Goal: Information Seeking & Learning: Learn about a topic

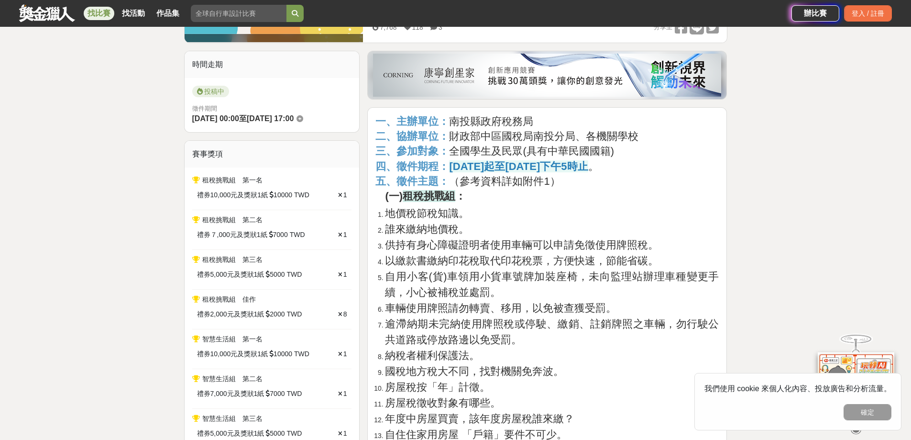
scroll to position [287, 0]
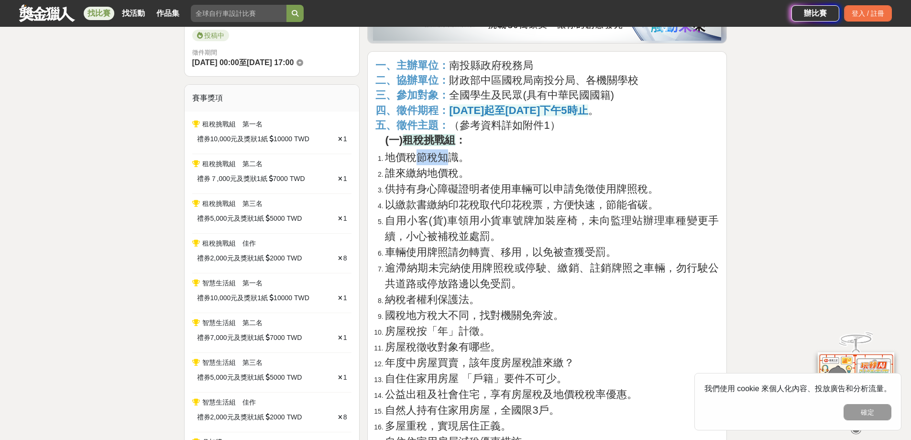
drag, startPoint x: 420, startPoint y: 157, endPoint x: 492, endPoint y: 154, distance: 72.8
click at [459, 157] on span "地價稅節稅知識。" at bounding box center [427, 157] width 84 height 12
drag, startPoint x: 404, startPoint y: 162, endPoint x: 485, endPoint y: 163, distance: 81.3
click at [484, 165] on li "地價稅節稅知識。" at bounding box center [552, 157] width 334 height 16
click at [492, 159] on li "地價稅節稅知識。" at bounding box center [552, 157] width 334 height 16
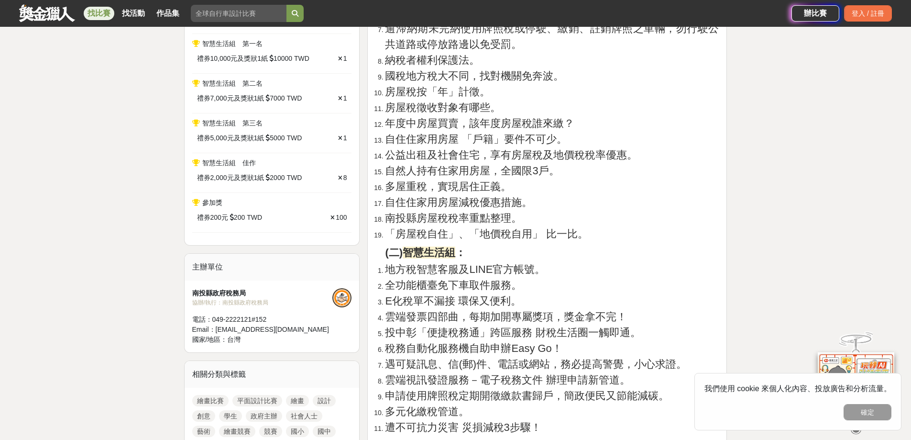
scroll to position [957, 0]
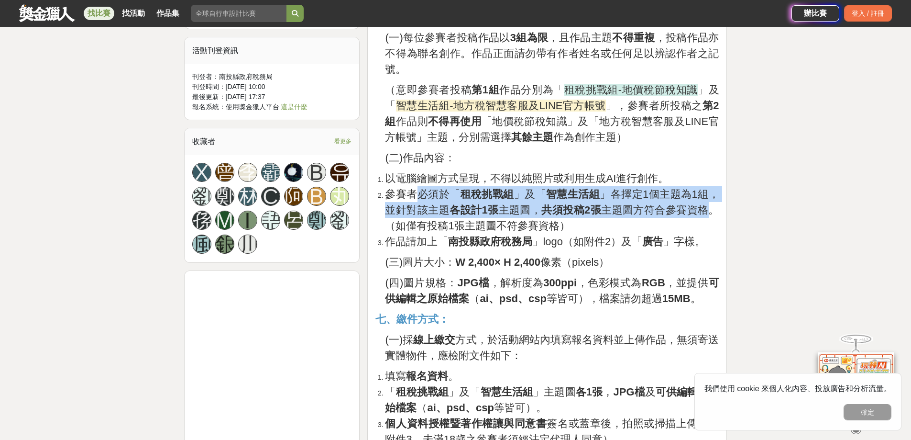
drag, startPoint x: 416, startPoint y: 196, endPoint x: 710, endPoint y: 207, distance: 294.9
click at [710, 207] on span "參賽者必須於「 租稅挑戰組 」及「 智慧生活組 」各擇定1個主題為1組，並針對該主題 各設計1張 主題圖， 共須投稿2張 主題圖方符合參賽資格。（如僅有投稿1…" at bounding box center [552, 210] width 334 height 44
click at [592, 207] on strong "共須投稿2張" at bounding box center [571, 210] width 60 height 12
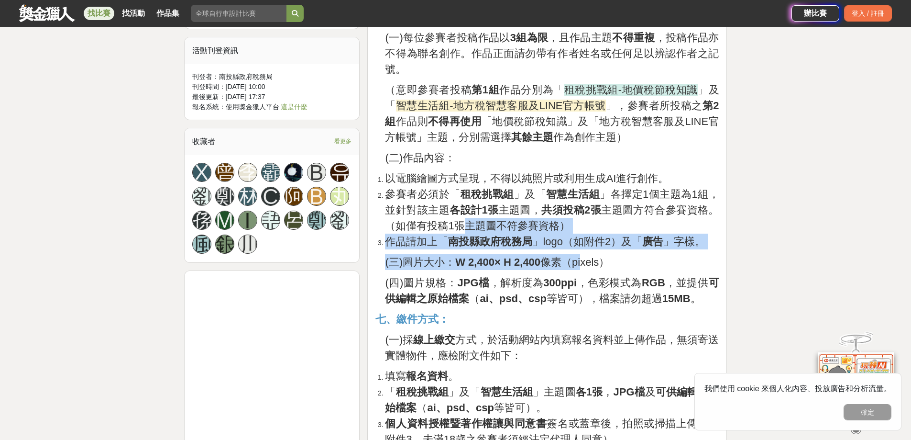
drag, startPoint x: 569, startPoint y: 263, endPoint x: 602, endPoint y: 279, distance: 37.2
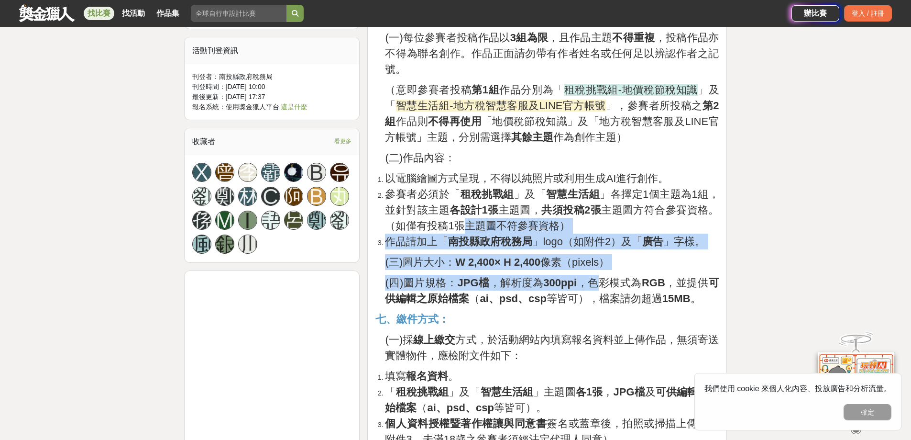
click at [471, 276] on strong "JPG檔" at bounding box center [474, 282] width 32 height 12
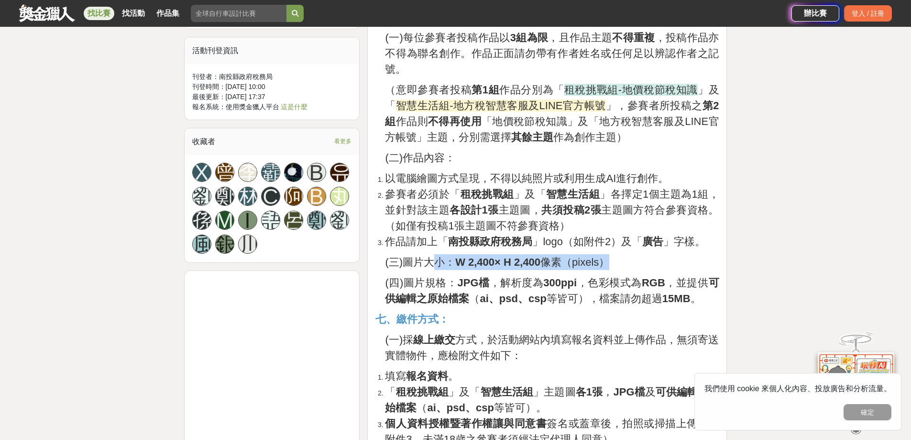
drag, startPoint x: 438, startPoint y: 266, endPoint x: 646, endPoint y: 267, distance: 208.1
click at [646, 267] on p "(三)圖片大小： W 2,400× H 2,400 像素（pixels）" at bounding box center [552, 262] width 334 height 16
click at [541, 257] on strong "W 2,400× H 2,400" at bounding box center [497, 262] width 85 height 12
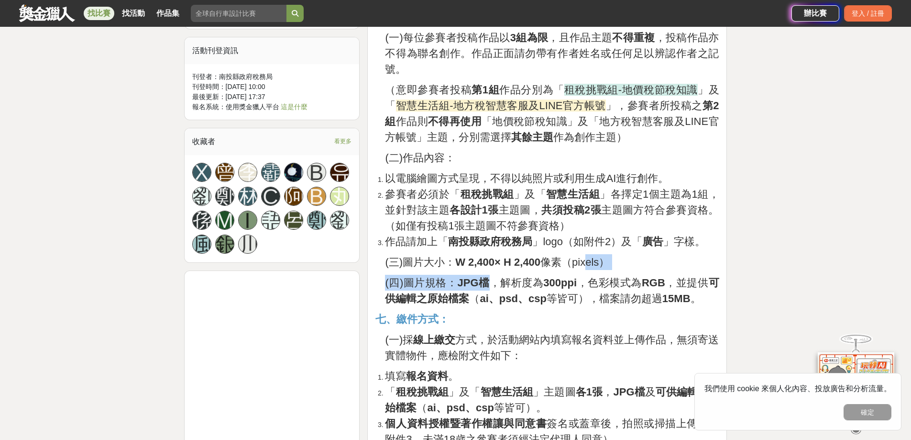
drag, startPoint x: 486, startPoint y: 273, endPoint x: 596, endPoint y: 261, distance: 110.7
click at [589, 260] on span "(三)圖片大小： W 2,400× H 2,400 像素（pixels）" at bounding box center [497, 262] width 224 height 12
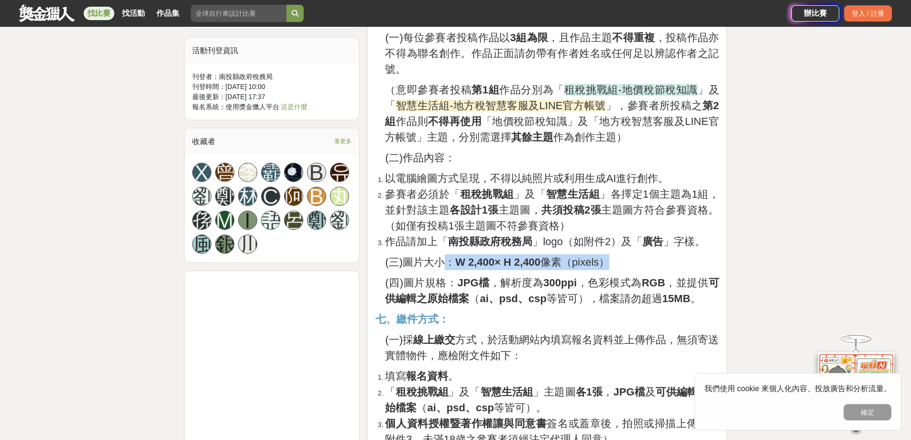
drag, startPoint x: 442, startPoint y: 259, endPoint x: 620, endPoint y: 269, distance: 178.2
click at [620, 269] on p "(三)圖片大小： W 2,400× H 2,400 像素（pixels）" at bounding box center [552, 262] width 334 height 16
click at [610, 237] on span "作品請加上「 南投縣政府稅務局 」logo（如附件2）及「 廣告 」字樣。" at bounding box center [545, 241] width 320 height 12
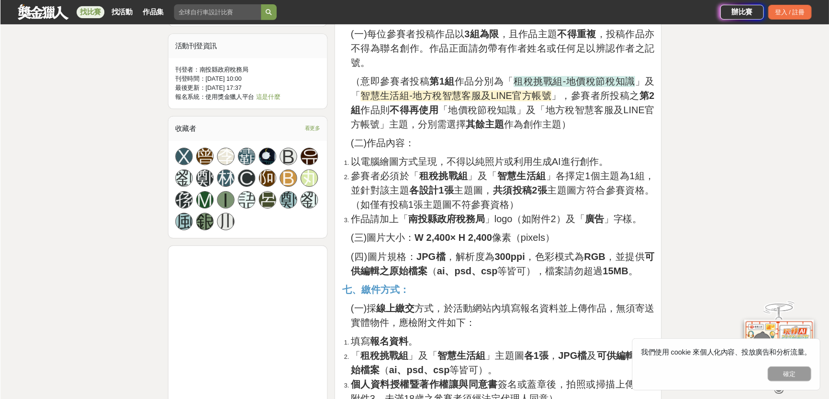
scroll to position [718, 0]
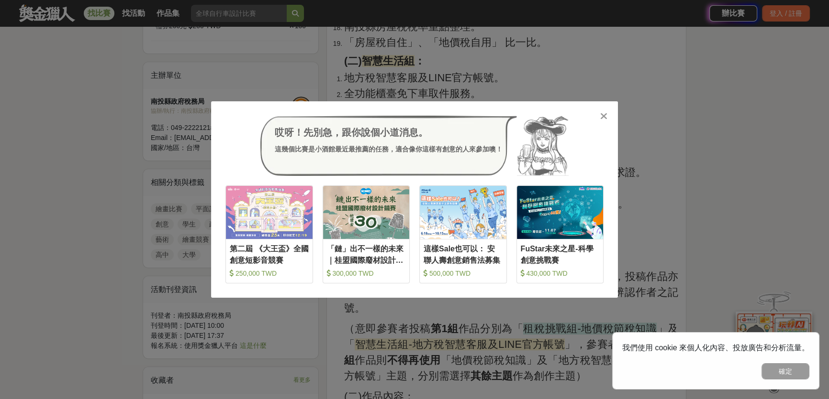
click at [600, 117] on icon at bounding box center [603, 116] width 7 height 10
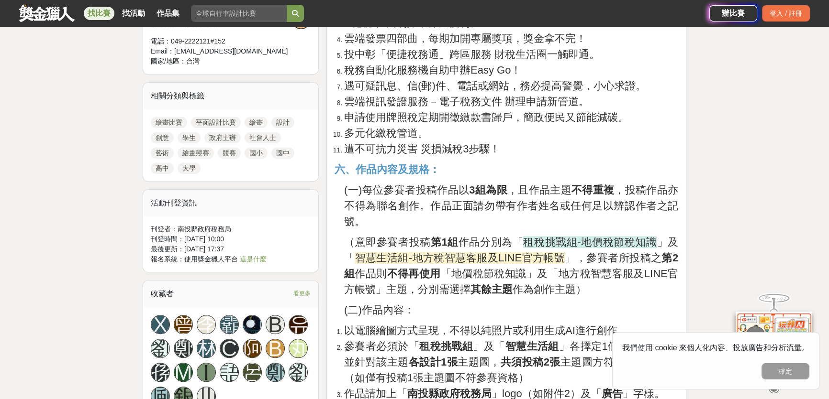
scroll to position [848, 0]
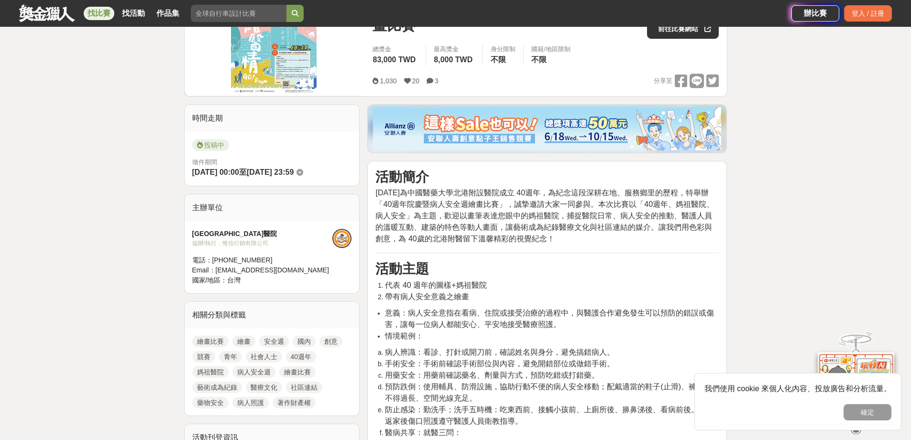
scroll to position [48, 0]
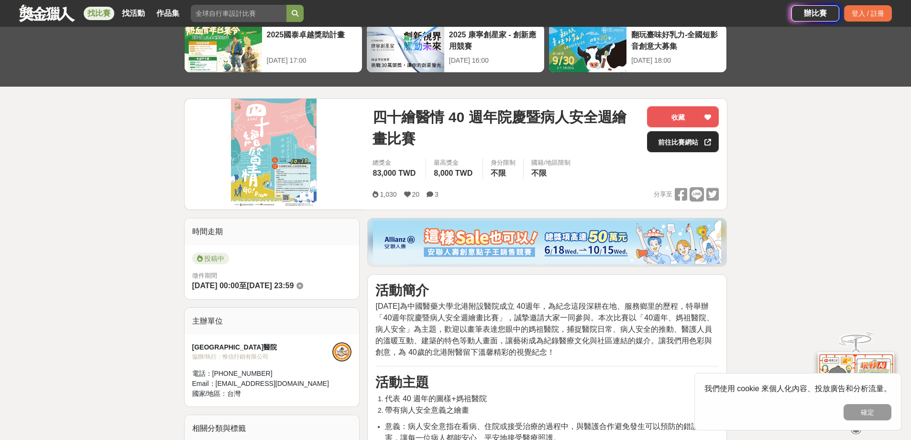
click at [686, 135] on link "前往比賽網站" at bounding box center [683, 141] width 72 height 21
click at [698, 142] on link "前往比賽網站" at bounding box center [683, 141] width 72 height 21
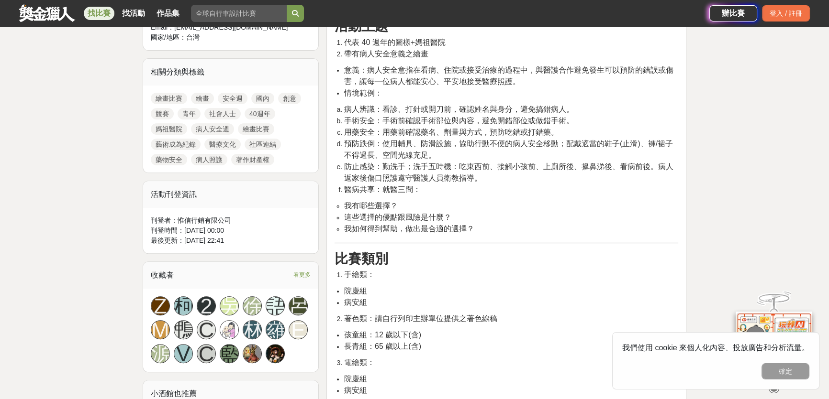
scroll to position [596, 0]
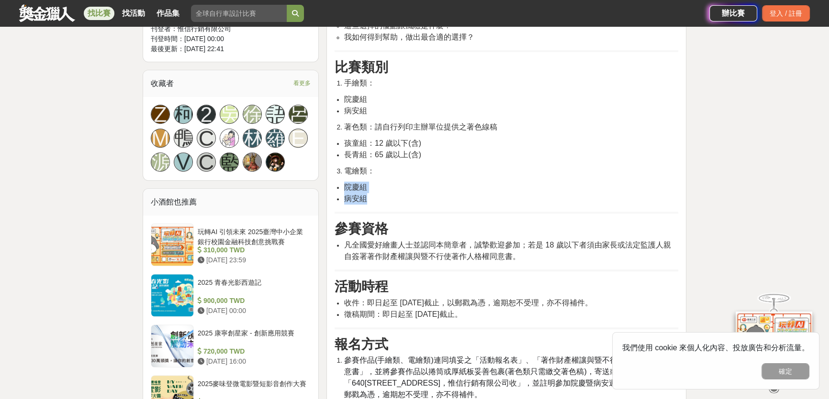
drag, startPoint x: 344, startPoint y: 187, endPoint x: 388, endPoint y: 197, distance: 44.8
click at [388, 197] on ul "院慶組 病安組" at bounding box center [505, 193] width 343 height 23
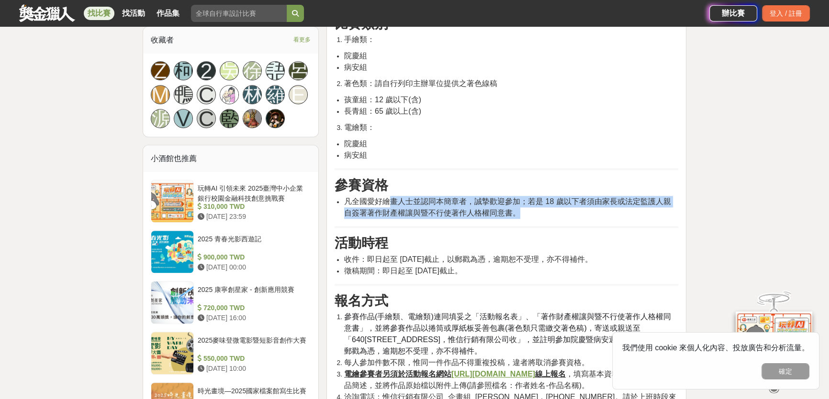
drag, startPoint x: 420, startPoint y: 200, endPoint x: 610, endPoint y: 210, distance: 190.1
click at [610, 210] on li "凡全國愛好繪畫人士並認同本簡章者，誠摯歡迎參加；若是 18 歲以下者須由家長或法定監護人親自簽署著作財產權讓與暨不行使著作人格權同意書。" at bounding box center [511, 207] width 334 height 23
click at [603, 214] on li "凡全國愛好繪畫人士並認同本簡章者，誠摯歡迎參加；若是 18 歲以下者須由家長或法定監護人親自簽署著作財產權讓與暨不行使著作人格權同意書。" at bounding box center [511, 207] width 334 height 23
click at [544, 209] on li "凡全國愛好繪畫人士並認同本簡章者，誠摯歡迎參加；若是 18 歲以下者須由家長或法定監護人親自簽署著作財產權讓與暨不行使著作人格權同意書。" at bounding box center [511, 207] width 334 height 23
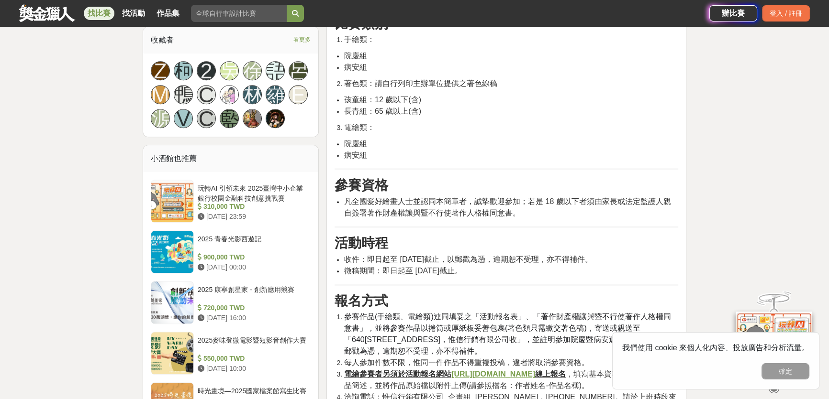
drag, startPoint x: 355, startPoint y: 259, endPoint x: 554, endPoint y: 265, distance: 199.6
click at [554, 265] on ul "收件：即日起至 114 年 10 月 10 日截止，以郵戳為憑，逾期恕不受理，亦不得補件。 徵稿期間：即日起至 114 年 10 月 10 日截止。" at bounding box center [505, 265] width 343 height 23
drag, startPoint x: 399, startPoint y: 266, endPoint x: 537, endPoint y: 278, distance: 137.8
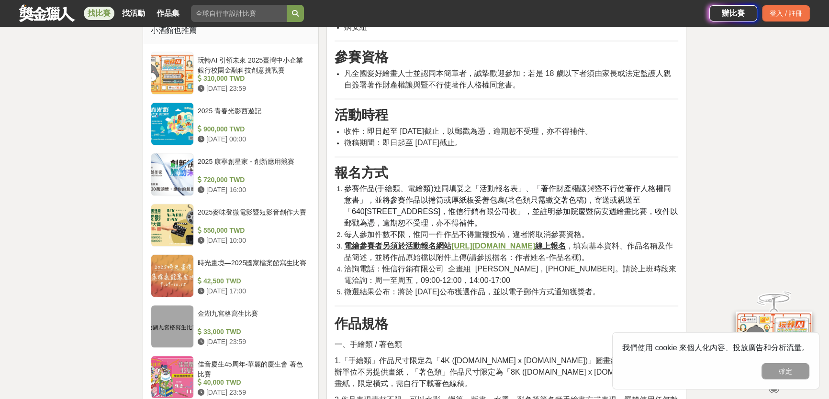
scroll to position [770, 0]
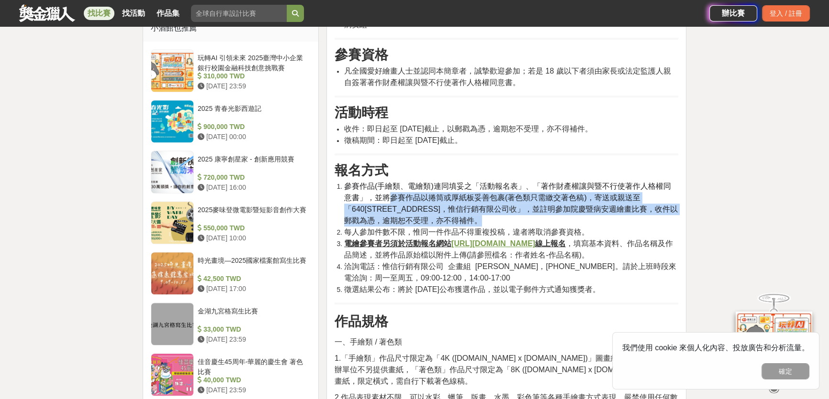
drag, startPoint x: 376, startPoint y: 191, endPoint x: 514, endPoint y: 223, distance: 140.9
click at [514, 223] on li "參賽作品(手繪類、電繪類)連同填妥之「活動報名表」、「著作財產權讓與暨不行使著作人格權同意書」，並將參賽作品以捲筒或厚紙板妥善包裹(著色類只需繳交著色稿)，寄…" at bounding box center [511, 204] width 334 height 46
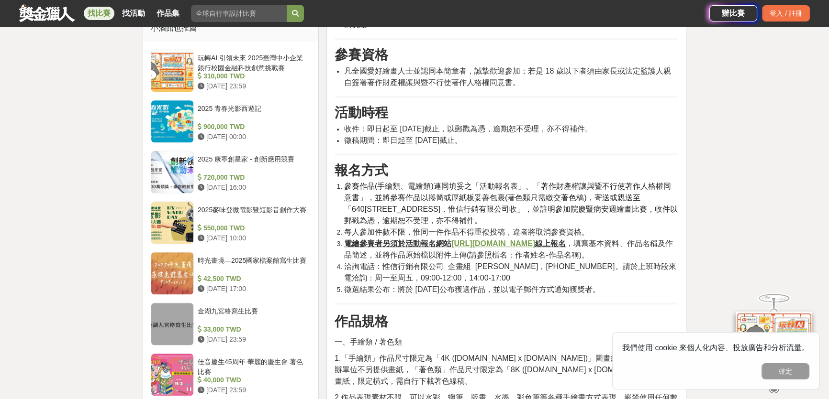
click at [344, 232] on span "每人參加件數不限，惟同一件作品不得重複投稿，違者將取消參賽資格。" at bounding box center [466, 232] width 245 height 8
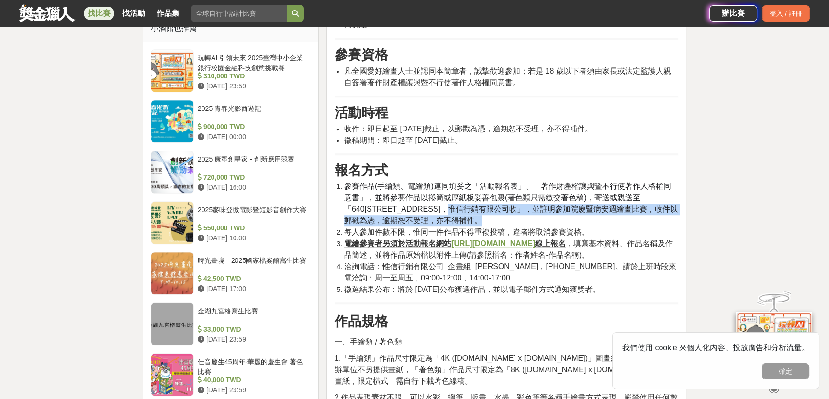
drag, startPoint x: 343, startPoint y: 229, endPoint x: 448, endPoint y: 209, distance: 106.3
click at [448, 209] on ol "參賽作品(手繪類、電繪類)連同填妥之「活動報名表」、「著作財產權讓與暨不行使著作人格權同意書」，並將參賽作品以捲筒或厚紙板妥善包裹(著色類只需繳交著色稿)，寄…" at bounding box center [505, 238] width 343 height 115
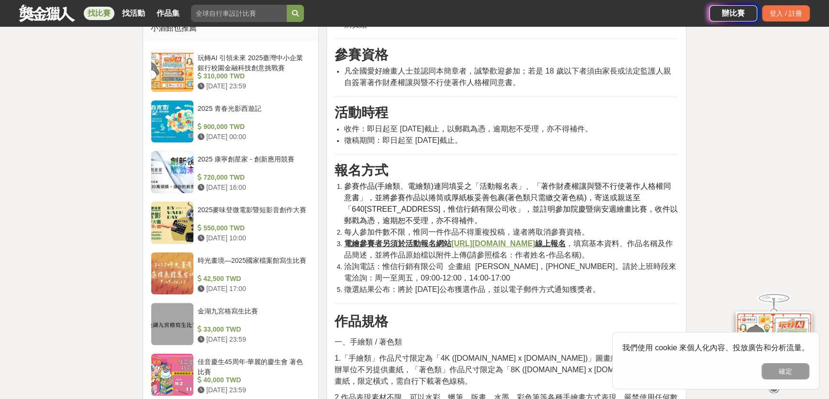
click at [385, 187] on span "參賽作品(手繪類、電繪類)連同填妥之「活動報名表」、「著作財產權讓與暨不行使著作人格權同意書」，並將參賽作品以捲筒或厚紙板妥善包裹(著色類只需繳交著色稿)，寄…" at bounding box center [507, 197] width 327 height 31
drag, startPoint x: 460, startPoint y: 186, endPoint x: 508, endPoint y: 182, distance: 48.0
click at [508, 182] on span "參賽作品(手繪類、電繪類)連同填妥之「活動報名表」、「著作財產權讓與暨不行使著作人格權同意書」，並將參賽作品以捲筒或厚紙板妥善包裹(著色類只需繳交著色稿)，寄…" at bounding box center [507, 197] width 327 height 31
click at [465, 187] on span "參賽作品(手繪類、電繪類)連同填妥之「活動報名表」、「著作財產權讓與暨不行使著作人格權同意書」，並將參賽作品以捲筒或厚紙板妥善包裹(著色類只需繳交著色稿)，寄…" at bounding box center [507, 197] width 327 height 31
drag, startPoint x: 405, startPoint y: 204, endPoint x: 464, endPoint y: 202, distance: 58.9
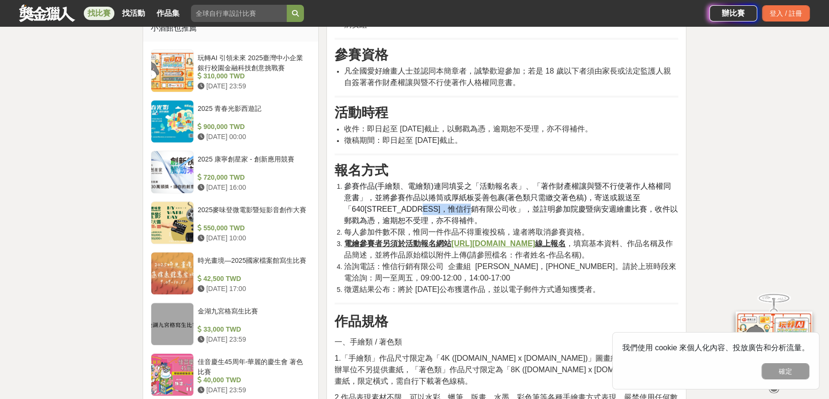
click at [464, 202] on span "參賽作品(手繪類、電繪類)連同填妥之「活動報名表」、「著作財產權讓與暨不行使著作人格權同意書」，並將參賽作品以捲筒或厚紙板妥善包裹(著色類只需繳交著色稿)，寄…" at bounding box center [507, 197] width 327 height 31
drag, startPoint x: 385, startPoint y: 203, endPoint x: 544, endPoint y: 207, distance: 159.8
click at [544, 207] on li "參賽作品(手繪類、電繪類)連同填妥之「活動報名表」、「著作財產權讓與暨不行使著作人格權同意書」，並將參賽作品以捲筒或厚紙板妥善包裹(著色類只需繳交著色稿)，寄…" at bounding box center [511, 204] width 334 height 46
click at [546, 205] on span "」，並註明參加院慶暨病安週繪畫比賽，收件以郵戳為憑，逾期恕不受理，亦不得補件。" at bounding box center [510, 215] width 333 height 20
drag, startPoint x: 574, startPoint y: 186, endPoint x: 633, endPoint y: 204, distance: 61.1
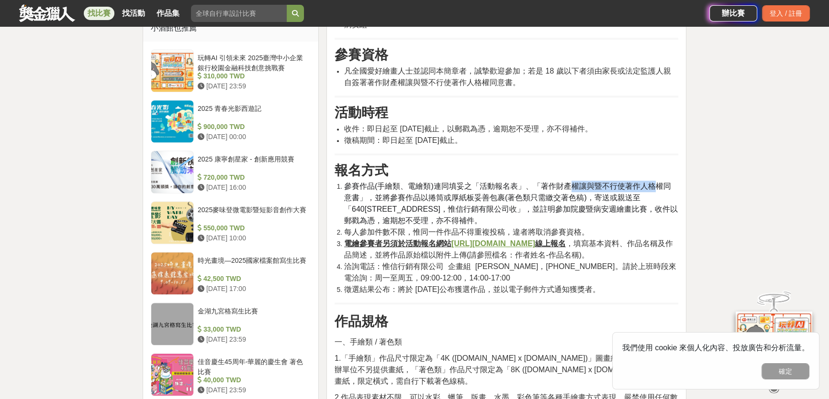
click at [652, 190] on li "參賽作品(手繪類、電繪類)連同填妥之「活動報名表」、「著作財產權讓與暨不行使著作人格權同意書」，並將參賽作品以捲筒或厚紙板妥善包裹(著色類只需繳交著色稿)，寄…" at bounding box center [511, 204] width 334 height 46
drag, startPoint x: 556, startPoint y: 210, endPoint x: 536, endPoint y: 201, distance: 22.3
click at [556, 209] on span "」，並註明參加院慶暨病安週繪畫比賽，收件以郵戳為憑，逾期恕不受理，亦不得補件。" at bounding box center [510, 215] width 333 height 20
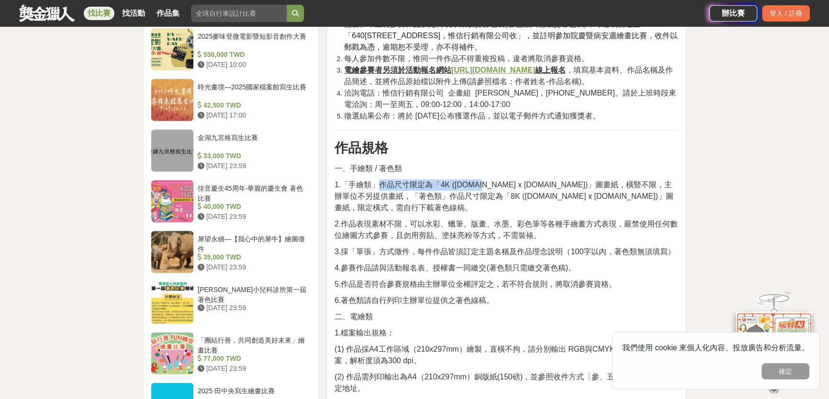
drag, startPoint x: 383, startPoint y: 185, endPoint x: 484, endPoint y: 185, distance: 101.4
click at [484, 185] on span "1.「手繪類」作品尺寸限定為「4K (39.cm x 54.cm)」圖畫紙，橫豎不限，主辦單位不另提供畫紙，「著色類」作品尺寸限定為「8K (39.4.cm …" at bounding box center [503, 196] width 339 height 31
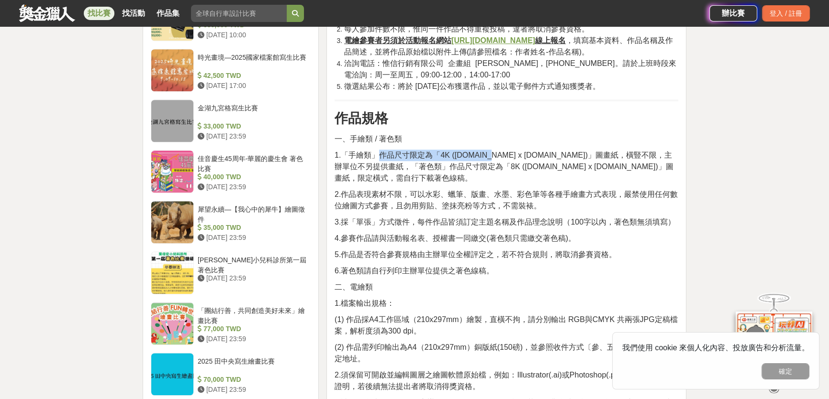
scroll to position [1030, 0]
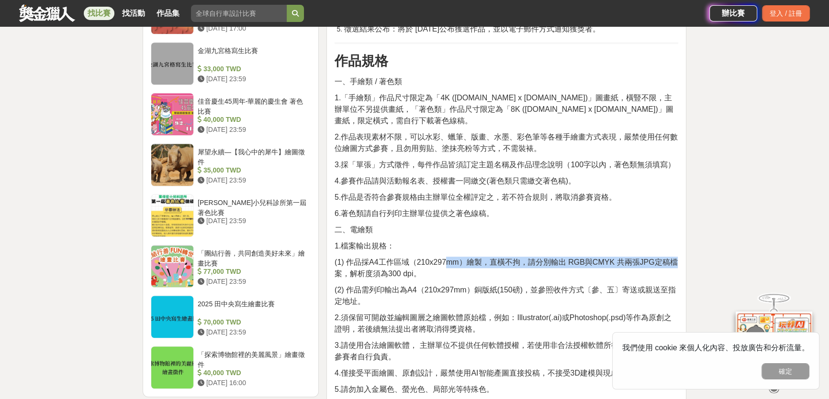
drag, startPoint x: 452, startPoint y: 248, endPoint x: 674, endPoint y: 252, distance: 222.0
click at [674, 257] on p "(1) 作品採A4工作區域（210x297mm）繪製，直橫不拘，請分別輸出 RGB與CMYK 共兩張JPG定稿檔案，解析度須為300 dpi。" at bounding box center [505, 268] width 343 height 23
click at [521, 258] on span "(1) 作品採A4工作區域（210x297mm）繪製，直橫不拘，請分別輸出 RGB與CMYK 共兩張JPG定稿檔案，解析度須為300 dpi。" at bounding box center [505, 268] width 343 height 20
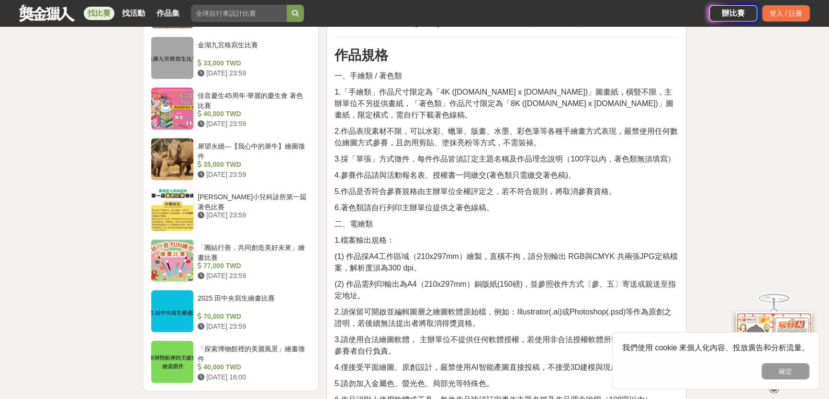
scroll to position [1074, 0]
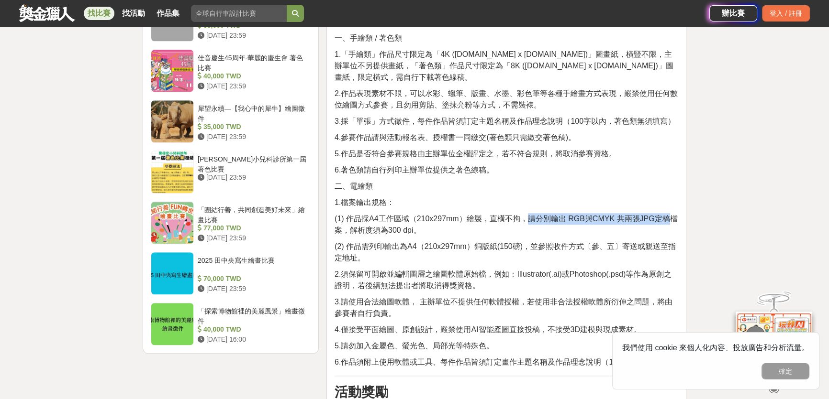
drag, startPoint x: 530, startPoint y: 201, endPoint x: 668, endPoint y: 208, distance: 138.4
click at [668, 215] on span "(1) 作品採A4工作區域（210x297mm）繪製，直橫不拘，請分別輸出 RGB與CMYK 共兩張JPG定稿檔案，解析度須為300 dpi。" at bounding box center [505, 225] width 343 height 20
click at [530, 215] on span "(1) 作品採A4工作區域（210x297mm）繪製，直橫不拘，請分別輸出 RGB與CMYK 共兩張JPG定稿檔案，解析度須為300 dpi。" at bounding box center [505, 225] width 343 height 20
click at [551, 215] on span "(1) 作品採A4工作區域（210x297mm）繪製，直橫不拘，請分別輸出 RGB與CMYK 共兩張JPG定稿檔案，解析度須為300 dpi。" at bounding box center [505, 225] width 343 height 20
drag, startPoint x: 551, startPoint y: 207, endPoint x: 592, endPoint y: 203, distance: 41.3
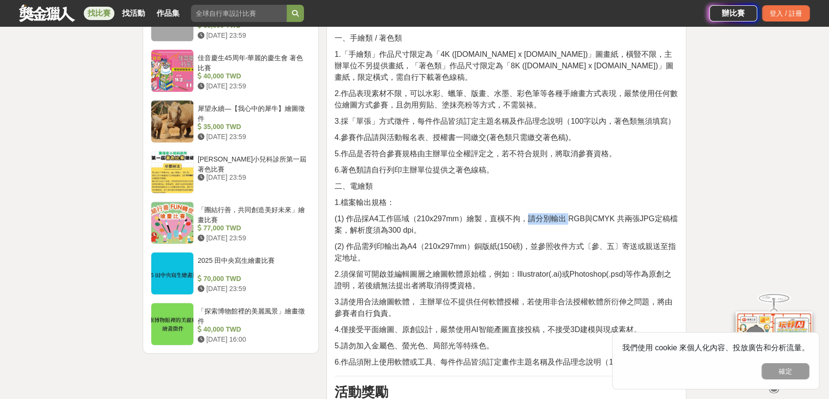
click at [587, 215] on span "(1) 作品採A4工作區域（210x297mm）繪製，直橫不拘，請分別輸出 RGB與CMYK 共兩張JPG定稿檔案，解析度須為300 dpi。" at bounding box center [505, 225] width 343 height 20
click at [491, 215] on span "(1) 作品採A4工作區域（210x297mm）繪製，直橫不拘，請分別輸出 RGB與CMYK 共兩張JPG定稿檔案，解析度須為300 dpi。" at bounding box center [505, 225] width 343 height 20
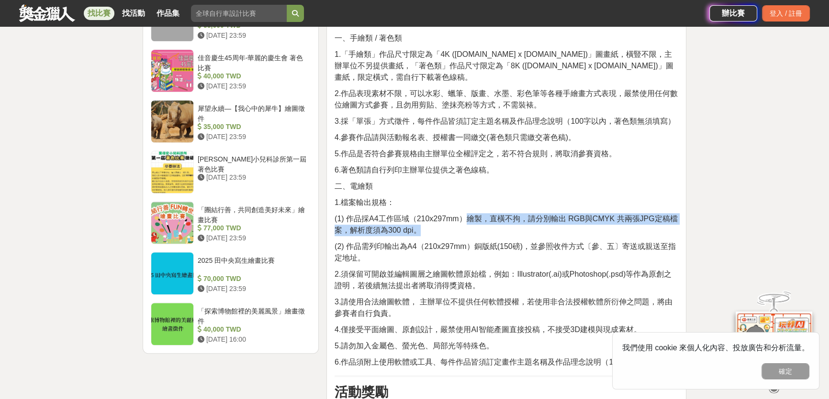
drag, startPoint x: 469, startPoint y: 212, endPoint x: 555, endPoint y: 206, distance: 86.3
click at [554, 215] on span "(1) 作品採A4工作區域（210x297mm）繪製，直橫不拘，請分別輸出 RGB與CMYK 共兩張JPG定稿檔案，解析度須為300 dpi。" at bounding box center [505, 225] width 343 height 20
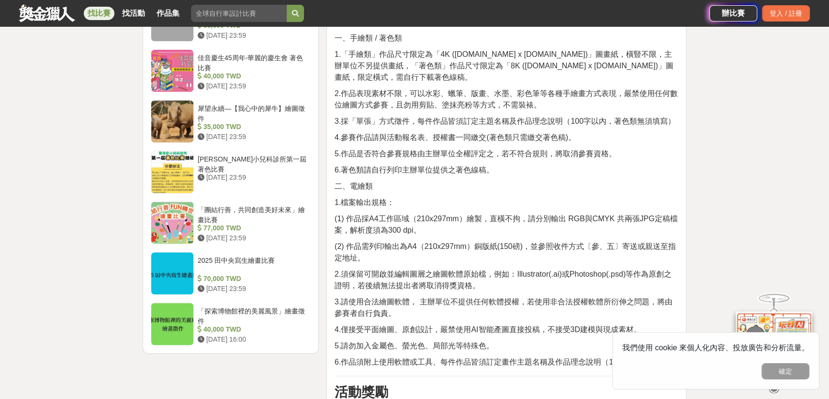
click at [427, 215] on span "(1) 作品採A4工作區域（210x297mm）繪製，直橫不拘，請分別輸出 RGB與CMYK 共兩張JPG定稿檔案，解析度須為300 dpi。" at bounding box center [505, 225] width 343 height 20
click at [399, 221] on span "(1) 作品採A4工作區域（210x297mm）繪製，直橫不拘，請分別輸出 RGB與CMYK 共兩張JPG定稿檔案，解析度須為300 dpi。" at bounding box center [505, 225] width 343 height 20
drag, startPoint x: 355, startPoint y: 222, endPoint x: 422, endPoint y: 223, distance: 67.0
click at [422, 223] on p "(1) 作品採A4工作區域（210x297mm）繪製，直橫不拘，請分別輸出 RGB與CMYK 共兩張JPG定稿檔案，解析度須為300 dpi。" at bounding box center [505, 224] width 343 height 23
click at [378, 243] on span "(2) 作品需列印輸出為A4（210x297mm）銅版紙(150磅)，並參照收件方式〔參、五〕寄送或親送至指定地址。" at bounding box center [504, 253] width 341 height 20
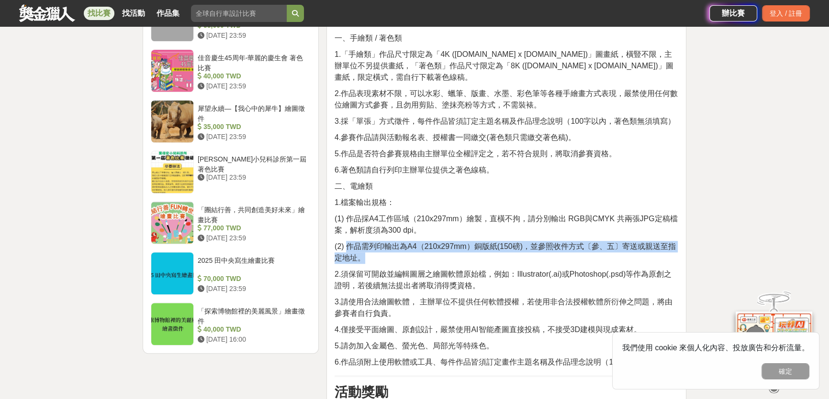
drag, startPoint x: 346, startPoint y: 239, endPoint x: 440, endPoint y: 239, distance: 94.2
click at [440, 241] on p "(2) 作品需列印輸出為A4（210x297mm）銅版紙(150磅)，並參照收件方式〔參、五〕寄送或親送至指定地址。" at bounding box center [505, 252] width 343 height 23
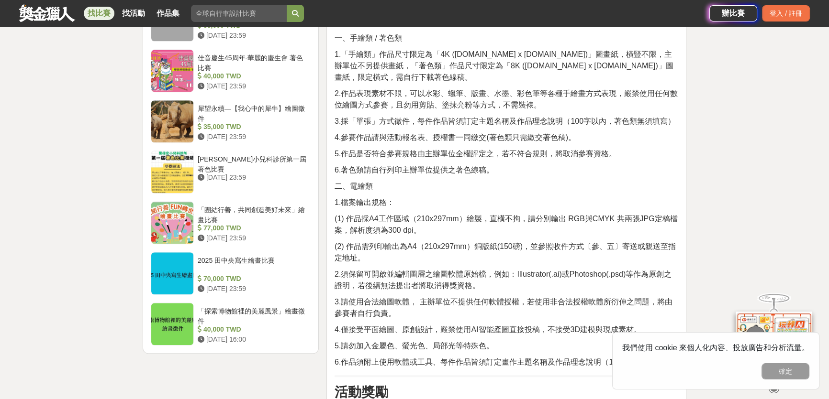
click at [416, 241] on p "(2) 作品需列印輸出為A4（210x297mm）銅版紙(150磅)，並參照收件方式〔參、五〕寄送或親送至指定地址。" at bounding box center [505, 252] width 343 height 23
drag, startPoint x: 366, startPoint y: 249, endPoint x: 463, endPoint y: 263, distance: 97.2
click at [465, 263] on div "活動簡介 民國 114 年為中國醫藥大學北港附設醫院成立 40週年，為紀念這段深耕在地、服務鄉里的歷程，特舉辦「40週年院慶暨病人安全週繪畫比賽」，誠摯邀請大…" at bounding box center [505, 165] width 343 height 1818
click at [475, 270] on span "2.須保留可開啟並編輯圖層之繪圖軟體原始檔，例如：Illustrator(.ai)或Photoshop(.psd)等作為原創之證明，若後續無法提出者將取消得獎…" at bounding box center [502, 280] width 337 height 20
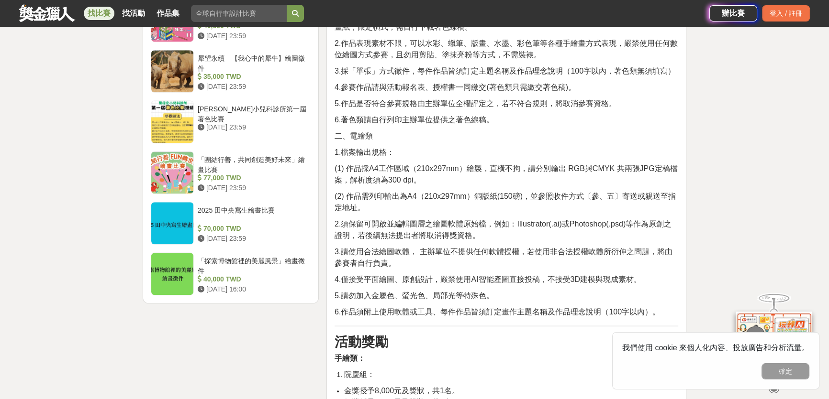
scroll to position [1204, 0]
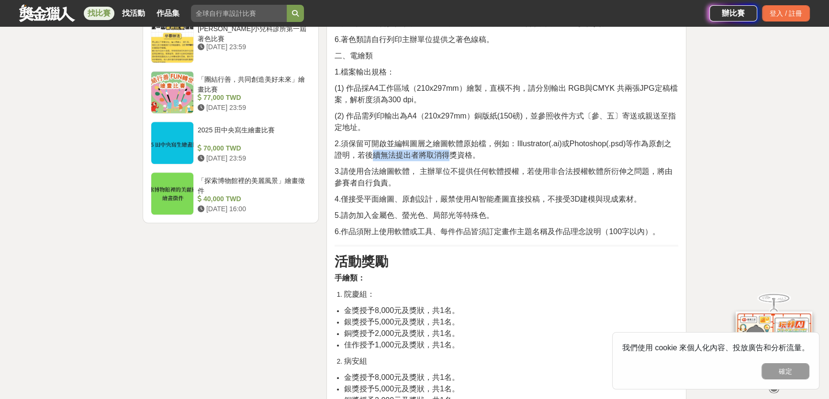
drag, startPoint x: 380, startPoint y: 145, endPoint x: 476, endPoint y: 147, distance: 96.2
click at [476, 147] on span "2.須保留可開啟並編輯圖層之繪圖軟體原始檔，例如：Illustrator(.ai)或Photoshop(.psd)等作為原創之證明，若後續無法提出者將取消得獎…" at bounding box center [502, 150] width 337 height 20
click at [403, 169] on p "3.請使用合法繪圖軟體， 主辦單位不提供任何軟體授權，若使用非合法授權軟體所衍伸之問題，將由參賽者自行負責。" at bounding box center [505, 177] width 343 height 23
drag, startPoint x: 364, startPoint y: 175, endPoint x: 464, endPoint y: 184, distance: 100.9
click at [482, 183] on div "活動簡介 民國 114 年為中國醫藥大學北港附設醫院成立 40週年，為紀念這段深耕在地、服務鄉里的歷程，特舉辦「40週年院慶暨病人安全週繪畫比賽」，誠摯邀請大…" at bounding box center [505, 35] width 343 height 1818
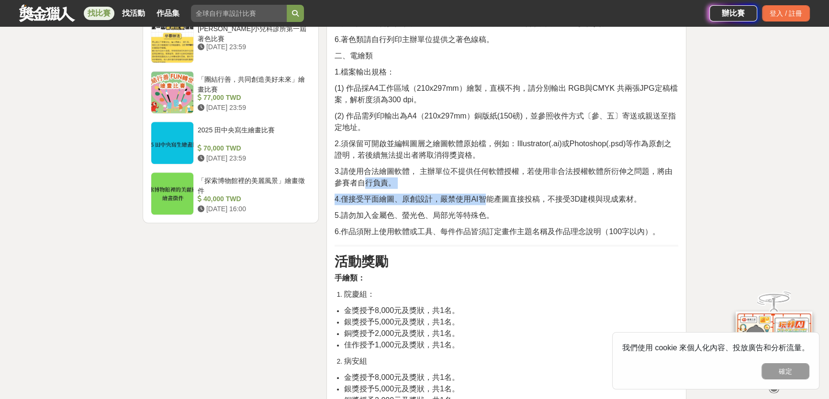
click at [407, 195] on span "4.僅接受平面繪圖、原創設計，嚴禁使用AI智能產圖直接投稿，不接受3D建模與現成素材。" at bounding box center [487, 199] width 307 height 8
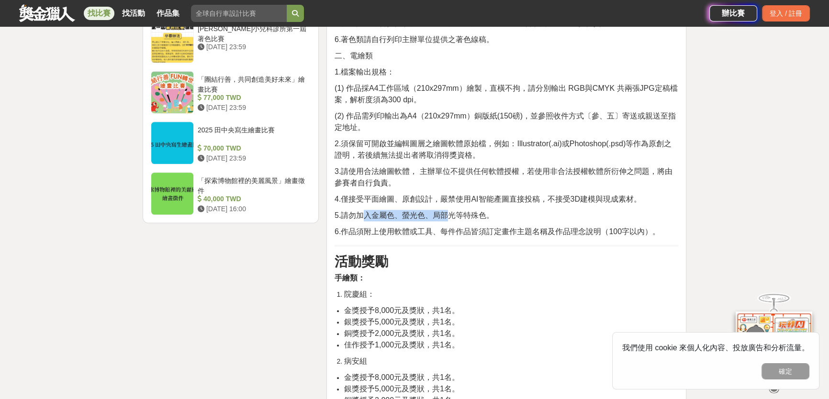
drag, startPoint x: 365, startPoint y: 196, endPoint x: 420, endPoint y: 209, distance: 56.0
click at [457, 205] on div "活動簡介 民國 114 年為中國醫藥大學北港附設醫院成立 40週年，為紀念這段深耕在地、服務鄉里的歷程，特舉辦「40週年院慶暨病人安全週繪畫比賽」，誠摯邀請大…" at bounding box center [505, 35] width 343 height 1818
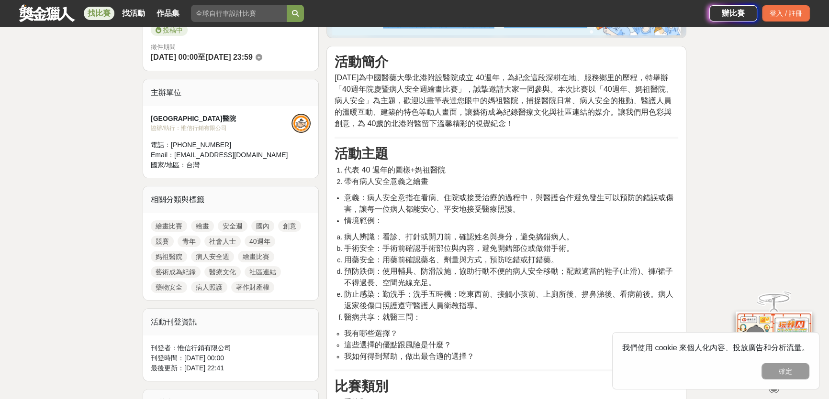
scroll to position [291, 0]
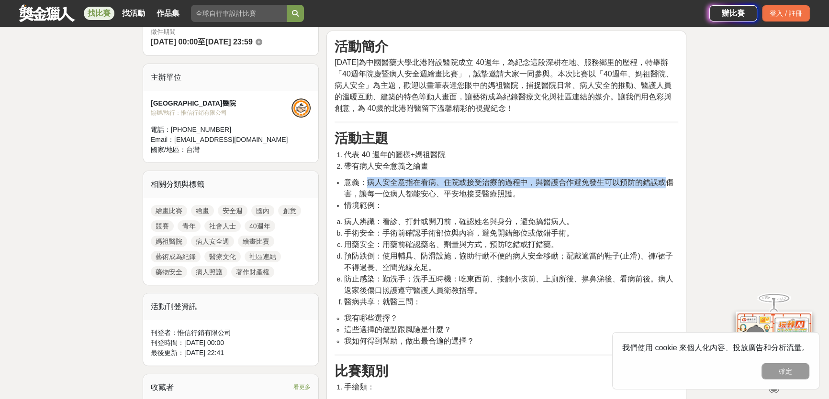
drag, startPoint x: 371, startPoint y: 182, endPoint x: 626, endPoint y: 193, distance: 255.7
click at [658, 183] on span "意義：病人安全意指在看病、住院或接受治療的過程中，與醫護合作避免發生可以預防的錯誤或傷害，讓每一位病人都能安心、平安地接受醫療照護。" at bounding box center [508, 188] width 329 height 20
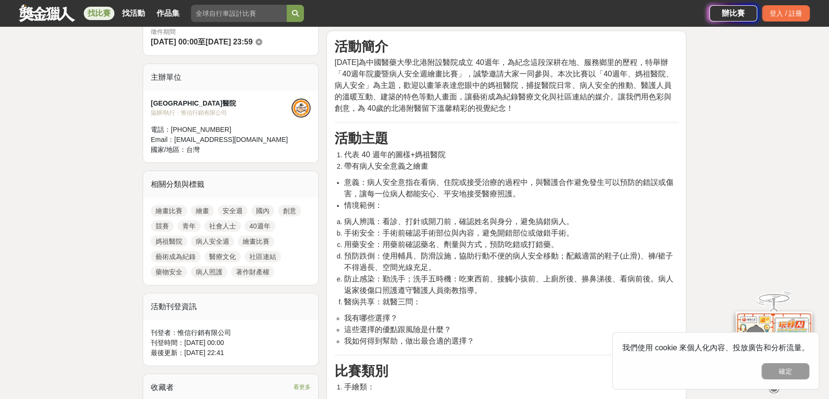
click at [589, 188] on li "意義：病人安全意指在看病、住院或接受治療的過程中，與醫護合作避免發生可以預防的錯誤或傷害，讓每一位病人都能安心、平安地接受醫療照護。" at bounding box center [511, 188] width 334 height 23
drag, startPoint x: 541, startPoint y: 184, endPoint x: 588, endPoint y: 179, distance: 48.0
click at [588, 180] on span "意義：病人安全意指在看病、住院或接受治療的過程中，與醫護合作避免發生可以預防的錯誤或傷害，讓每一位病人都能安心、平安地接受醫療照護。" at bounding box center [508, 188] width 329 height 20
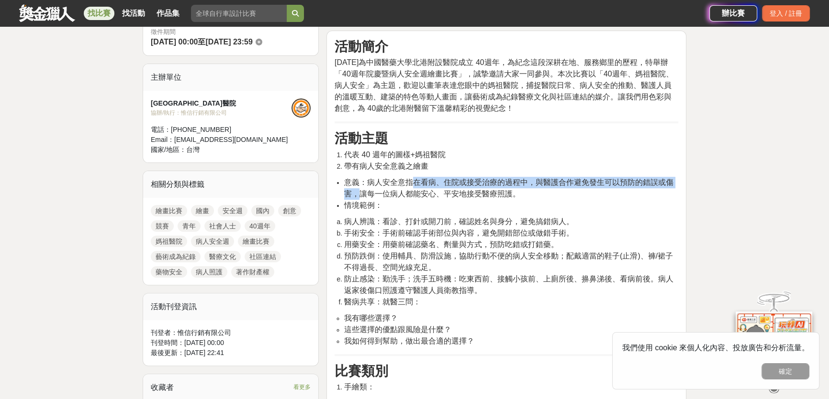
drag, startPoint x: 361, startPoint y: 188, endPoint x: 416, endPoint y: 183, distance: 55.2
click at [416, 183] on span "意義：病人安全意指在看病、住院或接受治療的過程中，與醫護合作避免發生可以預防的錯誤或傷害，讓每一位病人都能安心、平安地接受醫療照護。" at bounding box center [508, 188] width 329 height 20
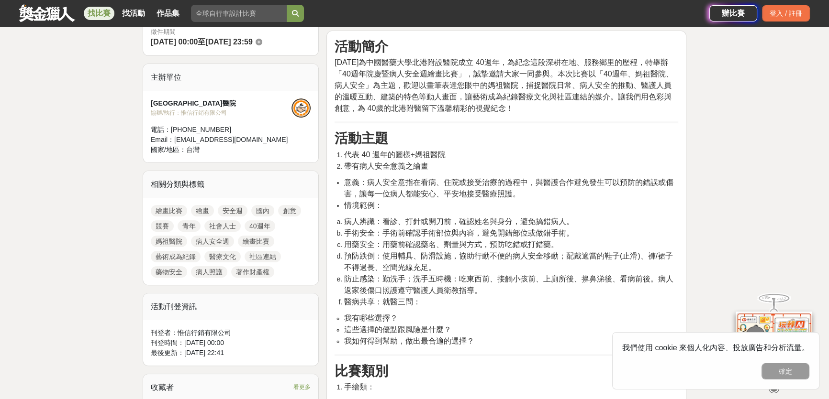
click at [376, 183] on span "意義：病人安全意指在看病、住院或接受治療的過程中，與醫護合作避免發生可以預防的錯誤或傷害，讓每一位病人都能安心、平安地接受醫療照護。" at bounding box center [508, 188] width 329 height 20
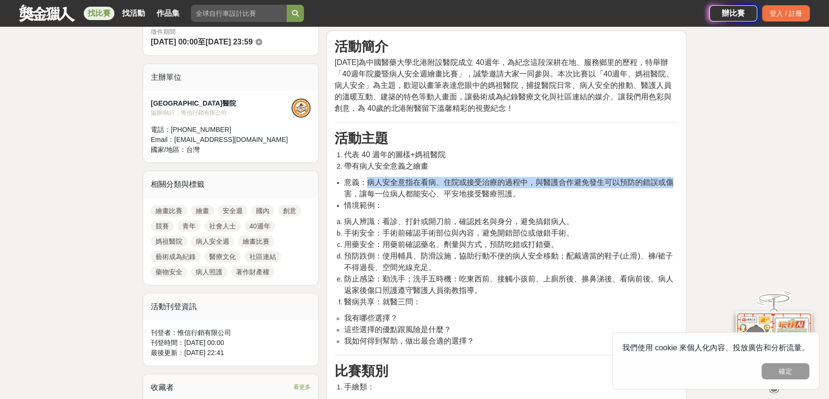
drag, startPoint x: 365, startPoint y: 182, endPoint x: 670, endPoint y: 172, distance: 305.4
click at [676, 180] on li "意義：病人安全意指在看病、住院或接受治療的過程中，與醫護合作避免發生可以預防的錯誤或傷害，讓每一位病人都能安心、平安地接受醫療照護。" at bounding box center [511, 188] width 334 height 23
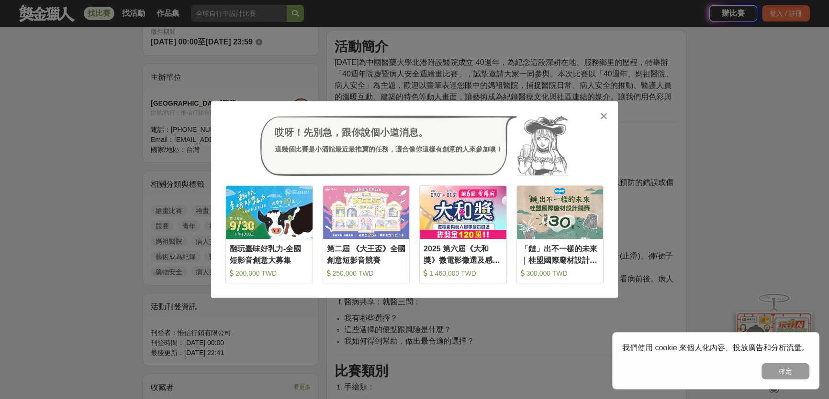
click at [603, 118] on icon at bounding box center [603, 116] width 7 height 10
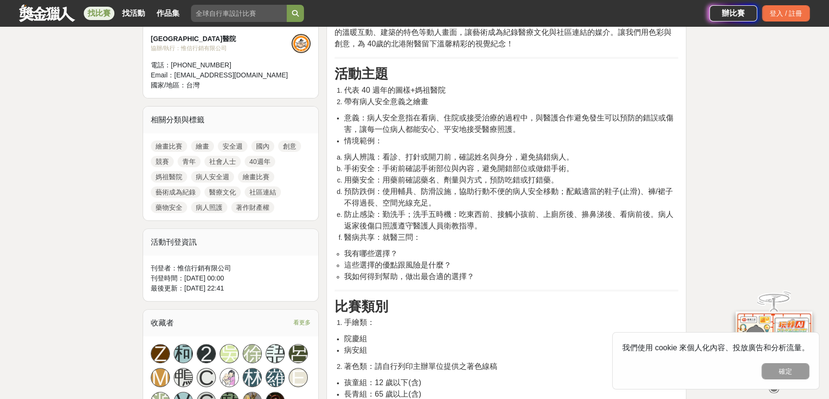
scroll to position [204, 0]
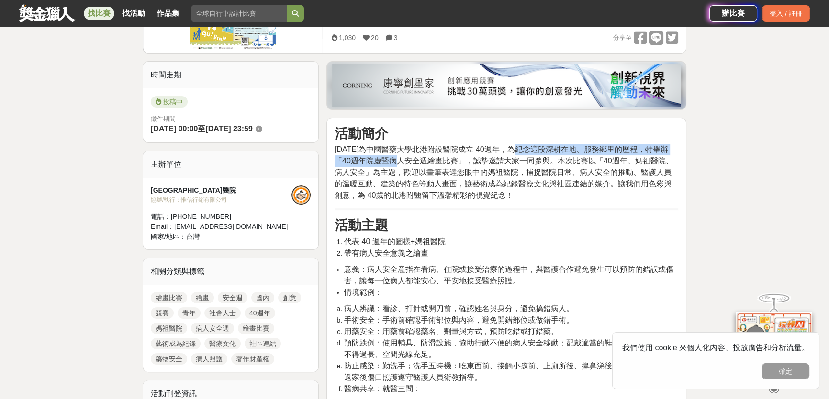
drag, startPoint x: 387, startPoint y: 155, endPoint x: 505, endPoint y: 161, distance: 117.4
click at [520, 152] on span "民國 114 年為中國醫藥大學北港附設醫院成立 40週年，為紀念這段深耕在地、服務鄉里的歷程，特舉辦「40週年院慶暨病人安全週繪畫比賽」，誠摯邀請大家一同參與…" at bounding box center [503, 172] width 339 height 54
click at [457, 167] on span "民國 114 年為中國醫藥大學北港附設醫院成立 40週年，為紀念這段深耕在地、服務鄉里的歷程，特舉辦「40週年院慶暨病人安全週繪畫比賽」，誠摯邀請大家一同參與…" at bounding box center [503, 172] width 339 height 54
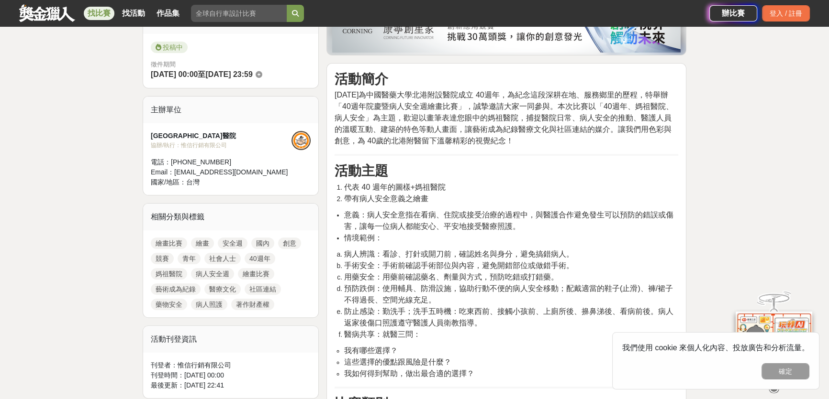
scroll to position [335, 0]
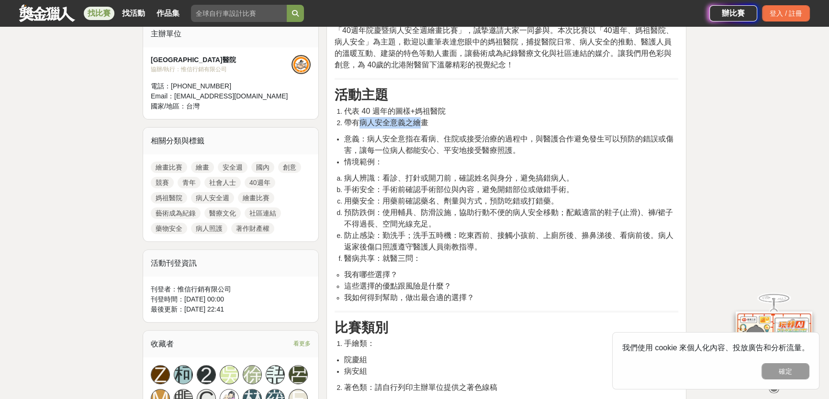
drag, startPoint x: 392, startPoint y: 116, endPoint x: 436, endPoint y: 122, distance: 44.4
click at [440, 118] on li "帶有病人安全意義之繪畫" at bounding box center [511, 122] width 334 height 11
click at [380, 142] on span "意義：病人安全意指在看病、住院或接受治療的過程中，與醫護合作避免發生可以預防的錯誤或傷害，讓每一位病人都能安心、平安地接受醫療照護。" at bounding box center [508, 145] width 329 height 20
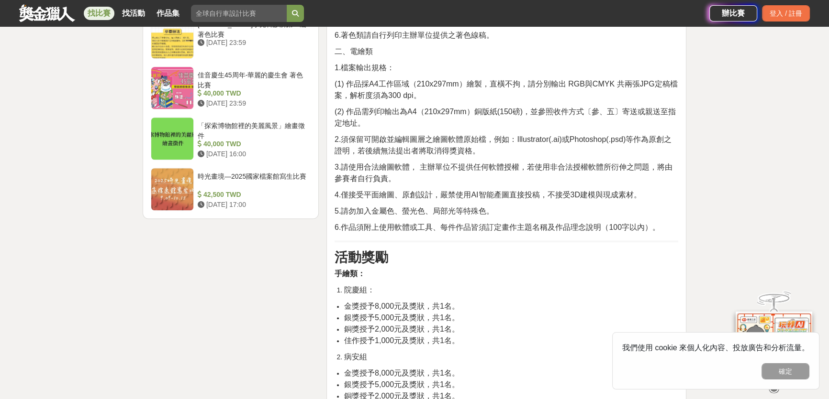
scroll to position [1378, 0]
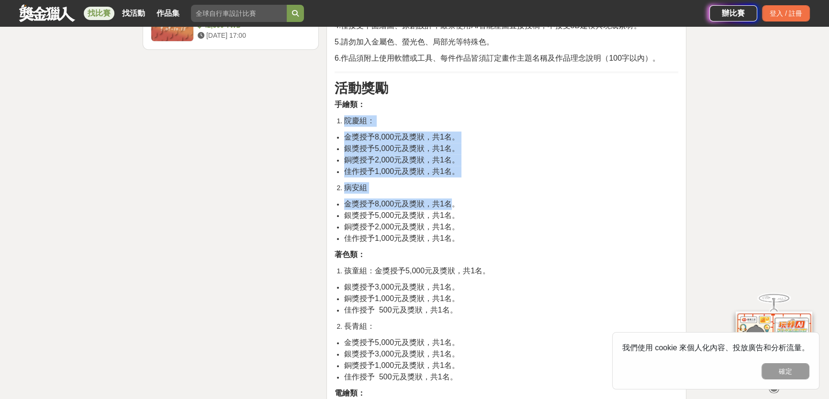
drag, startPoint x: 337, startPoint y: 105, endPoint x: 454, endPoint y: 187, distance: 142.5
click at [478, 182] on li "病安組" at bounding box center [511, 187] width 334 height 11
drag, startPoint x: 347, startPoint y: 124, endPoint x: 465, endPoint y: 166, distance: 125.3
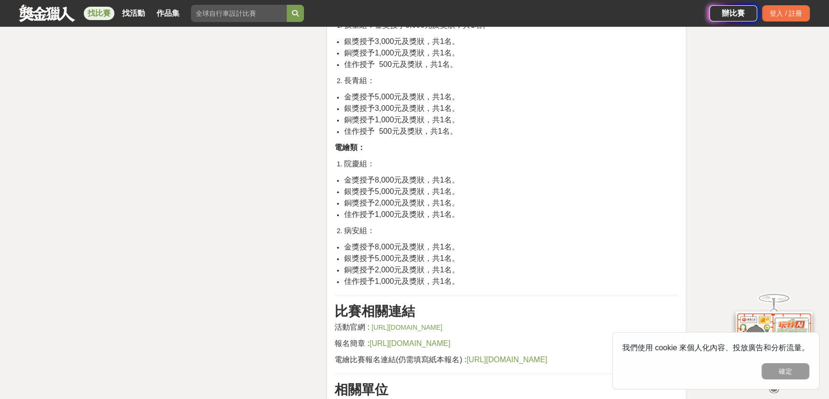
scroll to position [1639, 0]
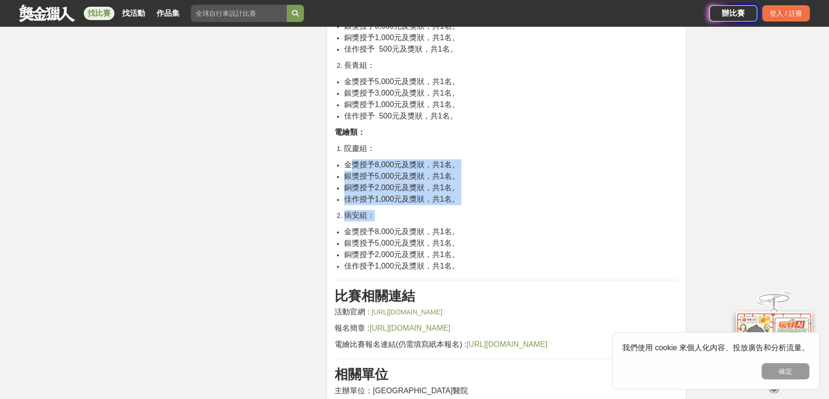
drag, startPoint x: 351, startPoint y: 151, endPoint x: 478, endPoint y: 201, distance: 136.6
click at [478, 210] on li "病安組：" at bounding box center [511, 215] width 334 height 11
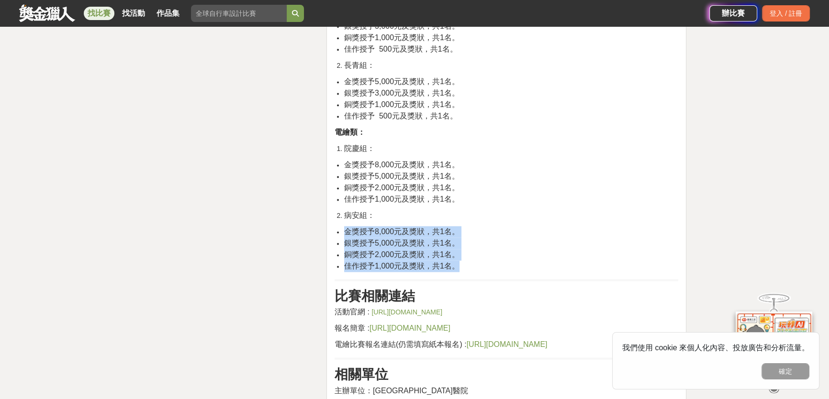
drag, startPoint x: 341, startPoint y: 217, endPoint x: 464, endPoint y: 251, distance: 128.5
click at [464, 251] on ul "金獎授予8,000元及獎狀，共1名。 銀獎授予5,000元及獎狀，共1名。 銅獎授予2,000元及獎狀，共1名。 佳作授予1,000元及獎狀，共1名。" at bounding box center [505, 249] width 343 height 46
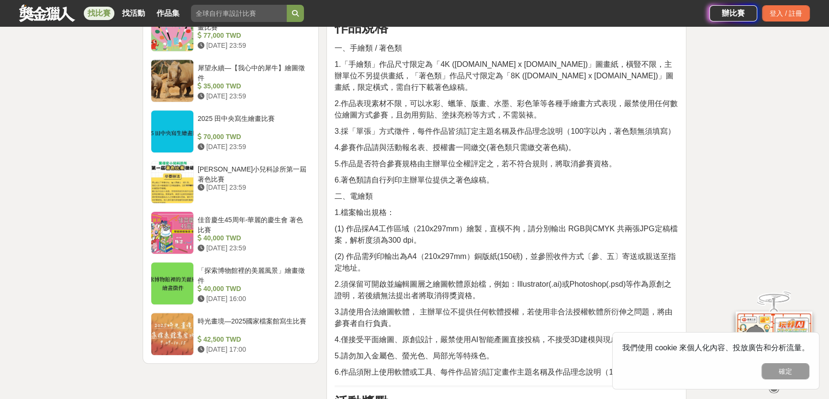
scroll to position [1074, 0]
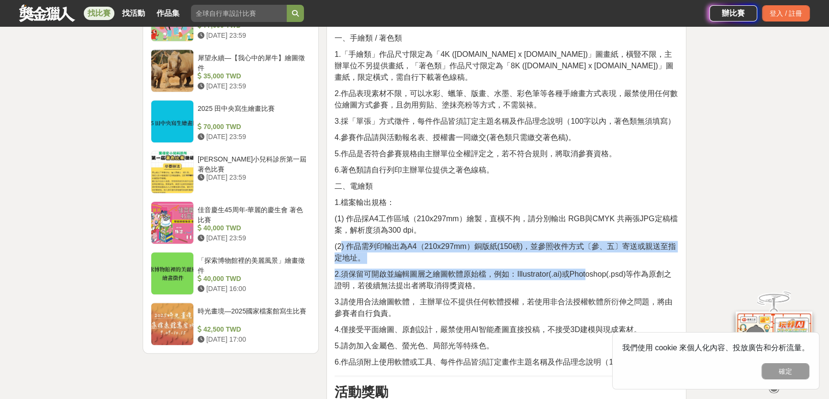
drag, startPoint x: 340, startPoint y: 238, endPoint x: 590, endPoint y: 254, distance: 250.3
click at [590, 254] on div "活動簡介 民國 114 年為中國醫藥大學北港附設醫院成立 40週年，為紀念這段深耕在地、服務鄉里的歷程，特舉辦「40週年院慶暨病人安全週繪畫比賽」，誠摯邀請大…" at bounding box center [505, 165] width 343 height 1818
click at [524, 270] on span "2.須保留可開啟並編輯圖層之繪圖軟體原始檔，例如：Illustrator(.ai)或Photoshop(.psd)等作為原創之證明，若後續無法提出者將取消得獎…" at bounding box center [502, 280] width 337 height 20
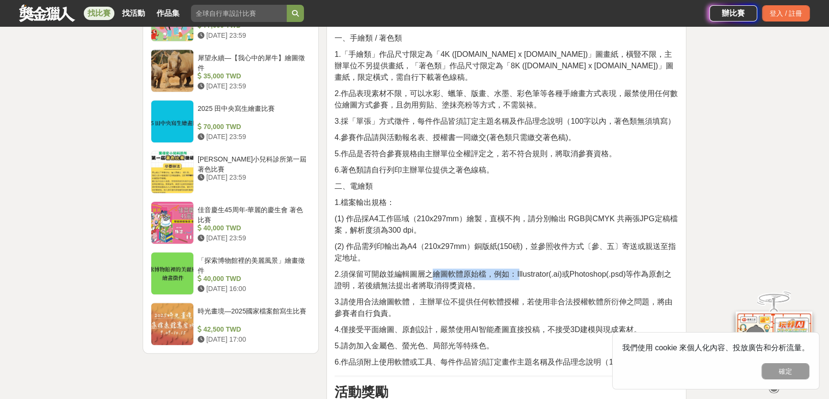
drag, startPoint x: 433, startPoint y: 262, endPoint x: 528, endPoint y: 268, distance: 94.9
click at [528, 269] on p "2.須保留可開啟並編輯圖層之繪圖軟體原始檔，例如：Illustrator(.ai)或Photoshop(.psd)等作為原創之證明，若後續無法提出者將取消得獎…" at bounding box center [505, 280] width 343 height 23
click at [412, 301] on p "3.請使用合法繪圖軟體， 主辦單位不提供任何軟體授權，若使用非合法授權軟體所衍伸之問題，將由參賽者自行負責。" at bounding box center [505, 308] width 343 height 23
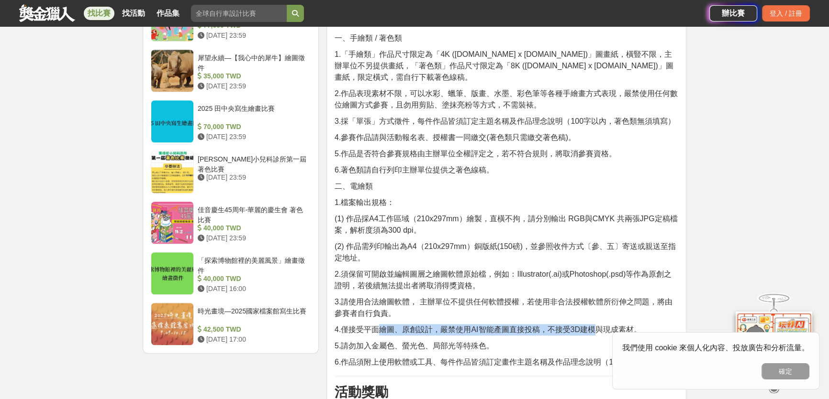
drag, startPoint x: 382, startPoint y: 313, endPoint x: 595, endPoint y: 307, distance: 213.0
click at [596, 308] on div "活動簡介 民國 114 年為中國醫藥大學北港附設醫院成立 40週年，為紀念這段深耕在地、服務鄉里的歷程，特舉辦「40週年院慶暨病人安全週繪畫比賽」，誠摯邀請大…" at bounding box center [505, 165] width 343 height 1818
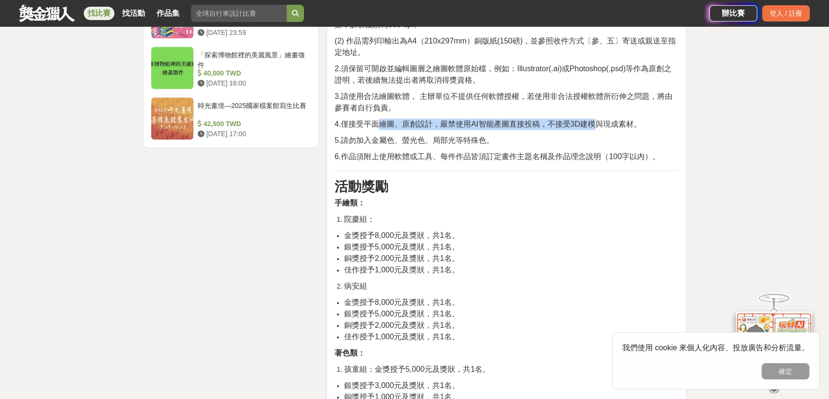
scroll to position [1292, 0]
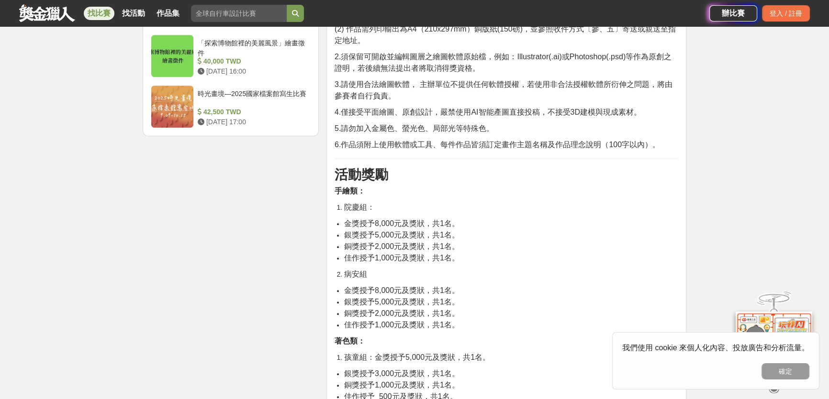
click at [470, 141] on span "6.作品須附上使用軟體或工具、每件作品皆須訂定畫作主題名稱及作品理念說明（100字以內）。" at bounding box center [496, 145] width 325 height 8
drag, startPoint x: 440, startPoint y: 133, endPoint x: 605, endPoint y: 129, distance: 165.1
click at [605, 141] on span "6.作品須附上使用軟體或工具、每件作品皆須訂定畫作主題名稱及作品理念說明（100字以內）。" at bounding box center [496, 145] width 325 height 8
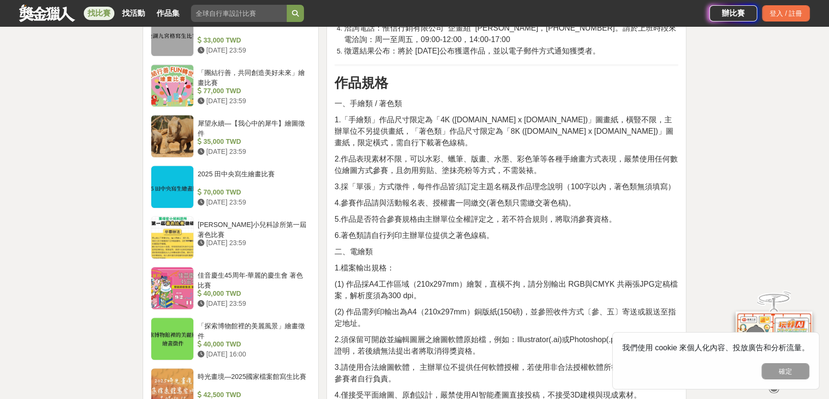
scroll to position [900, 0]
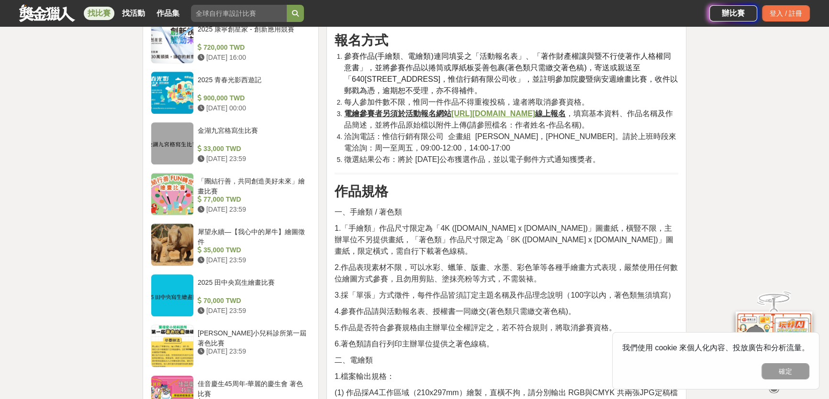
click at [437, 148] on span "洽詢電話：惟信行銷有限公司 企畫組 歐柏誠，(05)5360499。請於上班時段來電洽詢：周一至周五，09:00-12:00，14:00-17:00" at bounding box center [509, 143] width 331 height 20
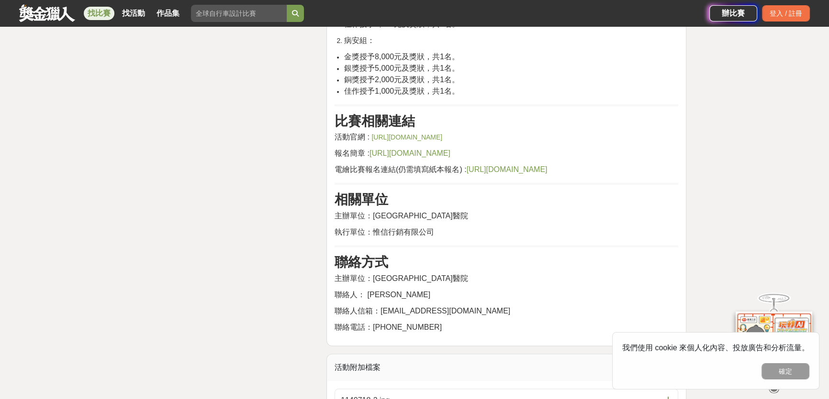
scroll to position [1683, 0]
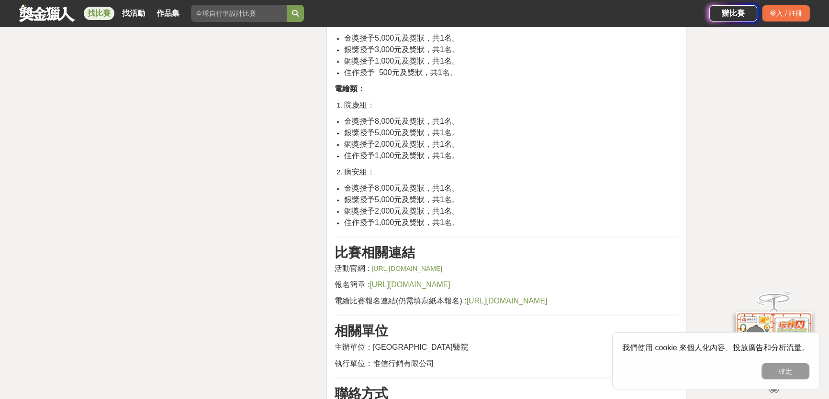
click at [391, 265] on link "https://www2.bh.cmu.edu.tw/NewsInfo/NewsArticle?no=3488" at bounding box center [406, 269] width 71 height 8
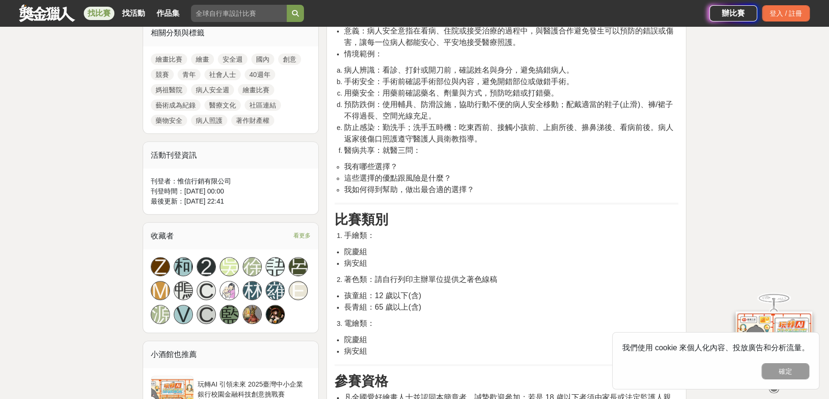
scroll to position [378, 0]
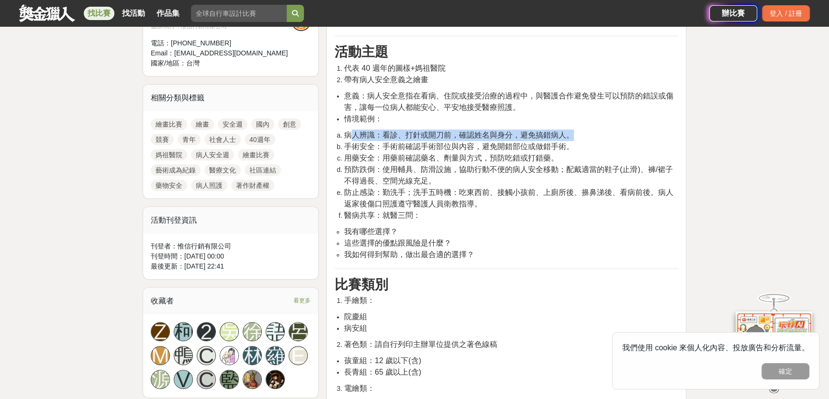
drag, startPoint x: 351, startPoint y: 135, endPoint x: 573, endPoint y: 136, distance: 222.0
click at [573, 136] on span "病人辨識：看診、打針或開刀前，確認姓名與身分，避免搞錯病人。" at bounding box center [459, 135] width 230 height 8
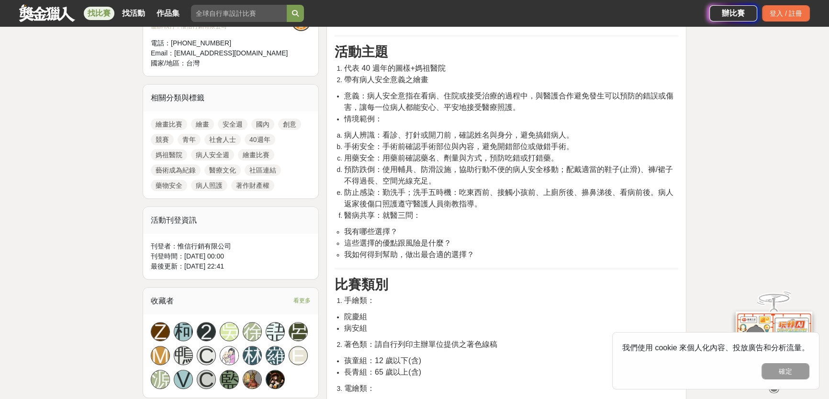
click at [575, 114] on li "情境範例：" at bounding box center [511, 118] width 334 height 11
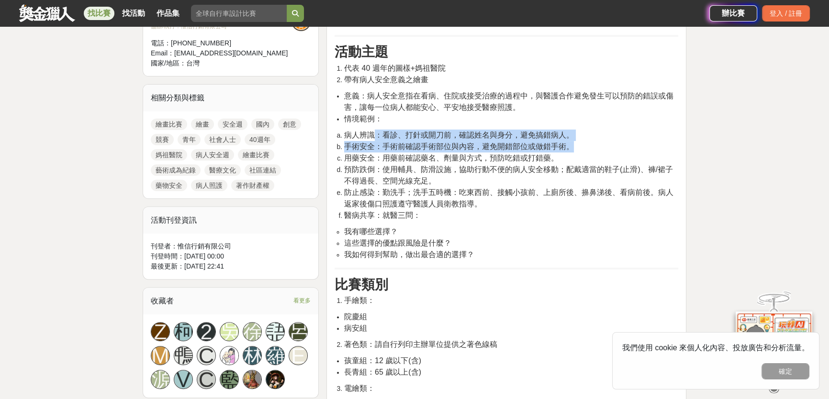
drag, startPoint x: 372, startPoint y: 133, endPoint x: 593, endPoint y: 147, distance: 221.4
click at [593, 147] on ol "病人辨識：看診、打針或開刀前，確認姓名與身分，避免搞錯病人。 手術安全：手術前確認手術部位與內容，避免開錯部位或做錯手術。 用藥安全：用藥前確認藥名、劑量與方…" at bounding box center [505, 176] width 343 height 92
click at [593, 147] on li "手術安全：手術前確認手術部位與內容，避免開錯部位或做錯手術。" at bounding box center [511, 146] width 334 height 11
drag, startPoint x: 400, startPoint y: 135, endPoint x: 518, endPoint y: 146, distance: 118.7
click at [545, 140] on ol "病人辨識：看診、打針或開刀前，確認姓名與身分，避免搞錯病人。 手術安全：手術前確認手術部位與內容，避免開錯部位或做錯手術。 用藥安全：用藥前確認藥名、劑量與方…" at bounding box center [505, 176] width 343 height 92
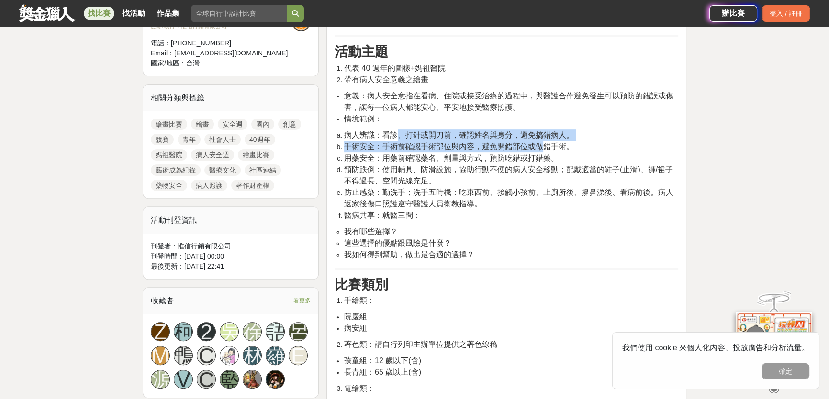
click at [423, 150] on span "手術安全：手術前確認手術部位與內容，避免開錯部位或做錯手術。" at bounding box center [459, 147] width 230 height 8
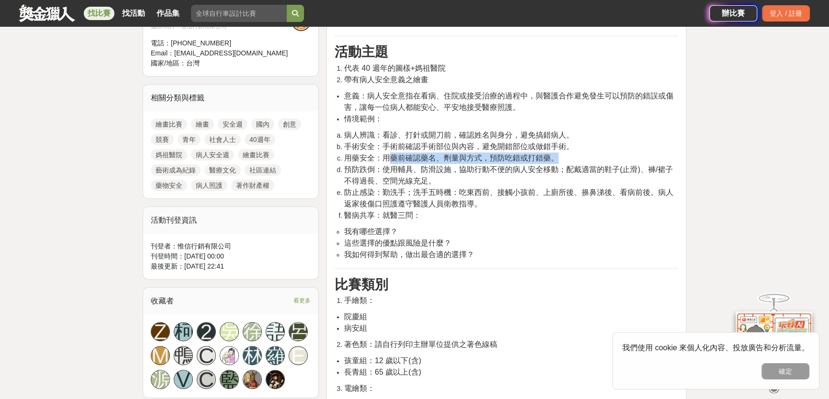
drag, startPoint x: 412, startPoint y: 153, endPoint x: 569, endPoint y: 156, distance: 157.4
click at [568, 156] on li "用藥安全：用藥前確認藥名、劑量與方式，預防吃錯或打錯藥。" at bounding box center [511, 158] width 334 height 11
drag, startPoint x: 569, startPoint y: 156, endPoint x: 550, endPoint y: 157, distance: 19.6
click at [570, 156] on li "用藥安全：用藥前確認藥名、劑量與方式，預防吃錯或打錯藥。" at bounding box center [511, 158] width 334 height 11
click at [442, 166] on span "預防跌倒：使用輔具、防滑設施，協助行動不便的病人安全移動；配戴適當的鞋子(止滑)、褲/裙子不得過長、空間光線充足。" at bounding box center [508, 176] width 329 height 20
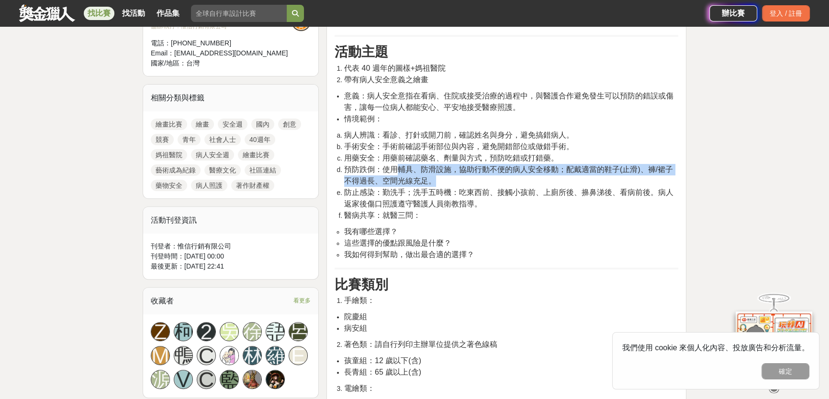
drag, startPoint x: 413, startPoint y: 171, endPoint x: 510, endPoint y: 188, distance: 98.6
click at [533, 180] on li "預防跌倒：使用輔具、防滑設施，協助行動不便的病人安全移動；配戴適當的鞋子(止滑)、褲/裙子不得過長、空間光線充足。" at bounding box center [511, 175] width 334 height 23
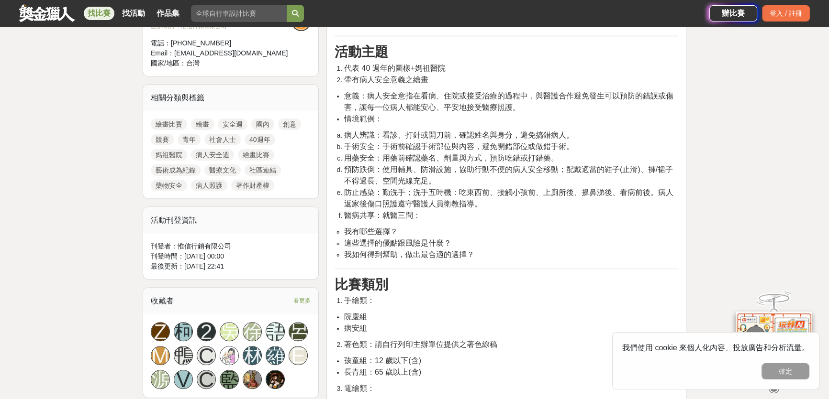
click at [476, 191] on span "防止感染：勤洗手；洗手五時機：吃東西前、接觸小孩前、上廁所後、擤鼻涕後、看病前後。病人返家後傷口照護遵守醫護人員衛教指導。" at bounding box center [508, 198] width 329 height 20
drag, startPoint x: 389, startPoint y: 192, endPoint x: 533, endPoint y: 189, distance: 144.0
click at [530, 193] on span "防止感染：勤洗手；洗手五時機：吃東西前、接觸小孩前、上廁所後、擤鼻涕後、看病前後。病人返家後傷口照護遵守醫護人員衛教指導。" at bounding box center [508, 198] width 329 height 20
click at [533, 172] on span "預防跌倒：使用輔具、防滑設施，協助行動不便的病人安全移動；配戴適當的鞋子(止滑)、褲/裙子不得過長、空間光線充足。" at bounding box center [508, 176] width 329 height 20
drag, startPoint x: 374, startPoint y: 192, endPoint x: 649, endPoint y: 195, distance: 274.6
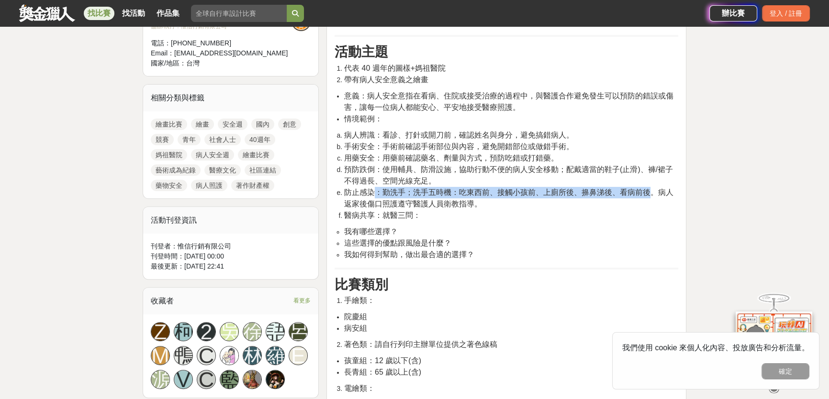
click at [649, 195] on span "防止感染：勤洗手；洗手五時機：吃東西前、接觸小孩前、上廁所後、擤鼻涕後、看病前後。病人返家後傷口照護遵守醫護人員衛教指導。" at bounding box center [508, 198] width 329 height 20
click at [588, 171] on span "預防跌倒：使用輔具、防滑設施，協助行動不便的病人安全移動；配戴適當的鞋子(止滑)、褲/裙子不得過長、空間光線充足。" at bounding box center [508, 176] width 329 height 20
click at [391, 178] on span "預防跌倒：使用輔具、防滑設施，協助行動不便的病人安全移動；配戴適當的鞋子(止滑)、褲/裙子不得過長、空間光線充足。" at bounding box center [508, 176] width 329 height 20
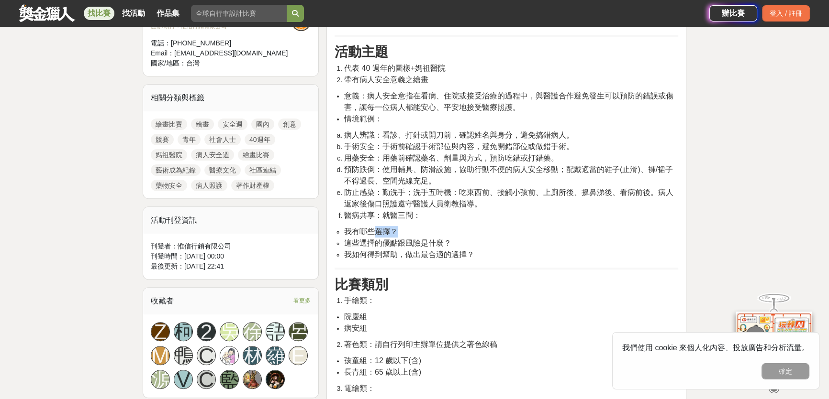
click at [389, 217] on span "醫病共享：就醫三問：" at bounding box center [382, 215] width 77 height 8
drag, startPoint x: 379, startPoint y: 217, endPoint x: 447, endPoint y: 220, distance: 68.0
click at [427, 218] on li "醫病共享：就醫三問：" at bounding box center [511, 215] width 334 height 11
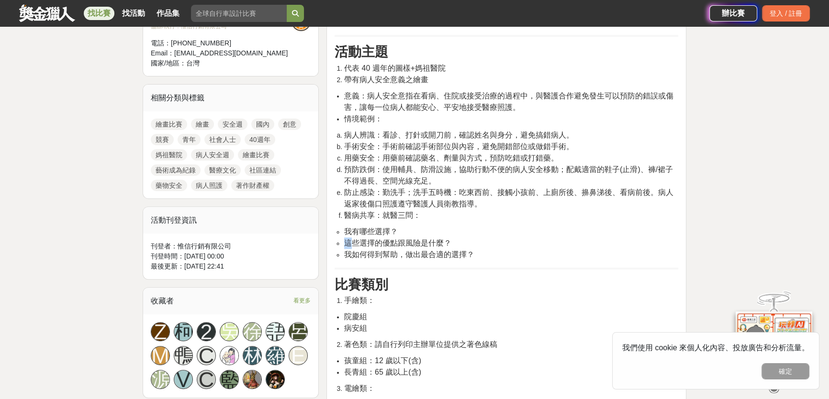
drag, startPoint x: 364, startPoint y: 235, endPoint x: 409, endPoint y: 215, distance: 49.4
click at [430, 234] on ul "我有哪些選擇？ 這些選擇的優點跟風險是什麼？ 我如何得到幫助，做出最合適的選擇？" at bounding box center [505, 243] width 343 height 34
click at [393, 143] on span "手術安全：手術前確認手術部位與內容，避免開錯部位或做錯手術。" at bounding box center [459, 147] width 230 height 8
drag, startPoint x: 378, startPoint y: 114, endPoint x: 436, endPoint y: 114, distance: 57.9
click at [433, 114] on li "情境範例：" at bounding box center [511, 118] width 334 height 11
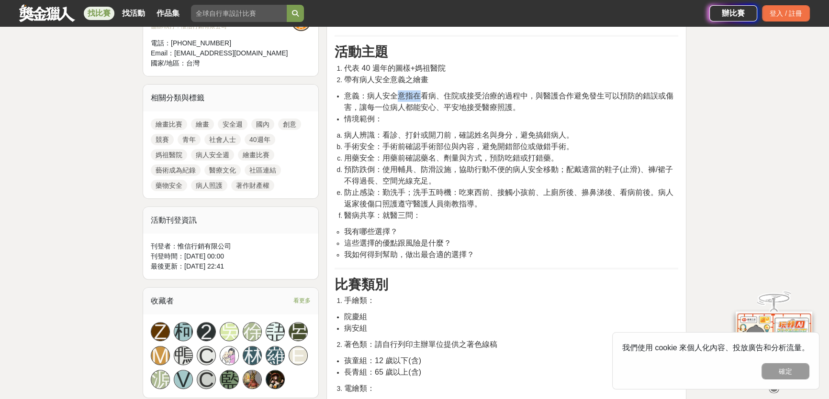
drag, startPoint x: 397, startPoint y: 88, endPoint x: 452, endPoint y: 96, distance: 55.6
drag, startPoint x: 415, startPoint y: 194, endPoint x: 364, endPoint y: 249, distance: 74.8
click at [412, 196] on span "防止感染：勤洗手；洗手五時機：吃東西前、接觸小孩前、上廁所後、擤鼻涕後、看病前後。病人返家後傷口照護遵守醫護人員衛教指導。" at bounding box center [508, 198] width 329 height 20
drag, startPoint x: 402, startPoint y: 238, endPoint x: 420, endPoint y: 239, distance: 17.7
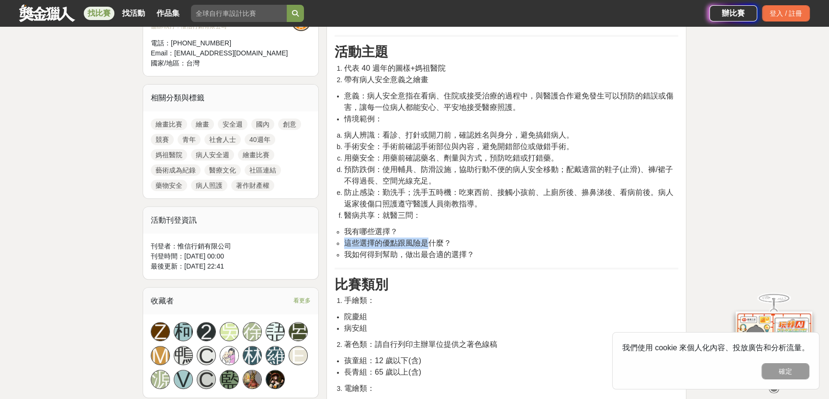
click at [426, 238] on ul "我有哪些選擇？ 這些選擇的優點跟風險是什麼？ 我如何得到幫助，做出最合適的選擇？" at bounding box center [505, 243] width 343 height 34
drag, startPoint x: 396, startPoint y: 242, endPoint x: 355, endPoint y: 247, distance: 41.1
click at [396, 241] on span "這些選擇的優點跟風險是什麼？" at bounding box center [397, 243] width 107 height 8
click at [340, 248] on ul "我有哪些選擇？ 這些選擇的優點跟風險是什麼？ 我如何得到幫助，做出最合適的選擇？" at bounding box center [505, 243] width 343 height 34
drag, startPoint x: 355, startPoint y: 243, endPoint x: 451, endPoint y: 240, distance: 95.2
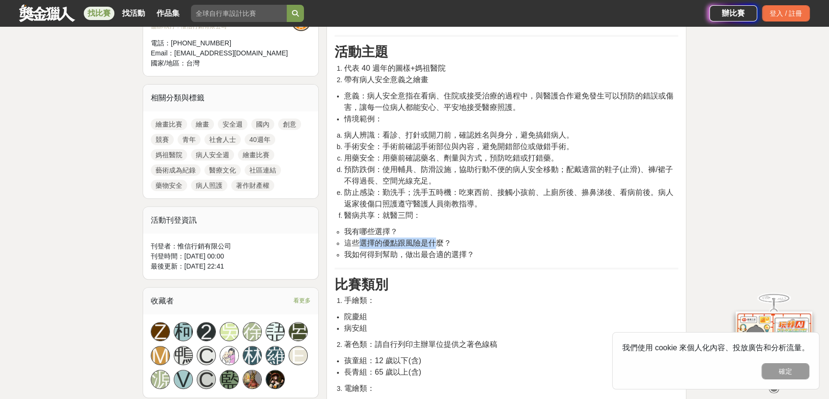
click at [449, 239] on span "這些選擇的優點跟風險是什麼？" at bounding box center [397, 243] width 107 height 8
click at [454, 240] on li "這些選擇的優點跟風險是什麼？" at bounding box center [511, 243] width 334 height 11
drag, startPoint x: 382, startPoint y: 259, endPoint x: 449, endPoint y: 252, distance: 67.8
click at [483, 233] on li "我有哪些選擇？" at bounding box center [511, 231] width 334 height 11
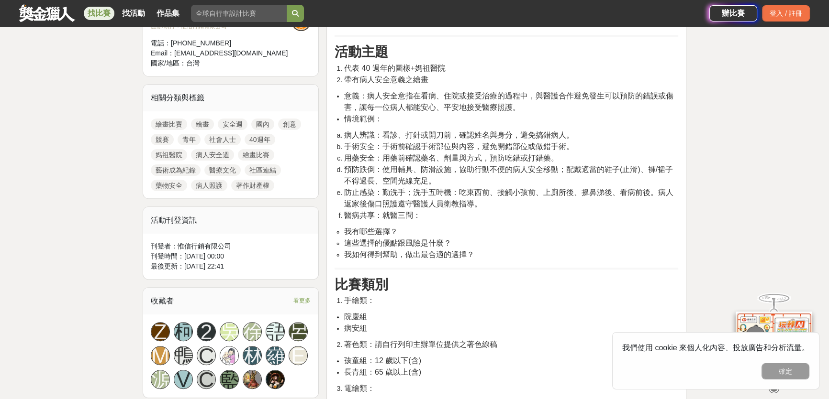
click at [549, 155] on span "用藥安全：用藥前確認藥名、劑量與方式，預防吃錯或打錯藥。" at bounding box center [451, 158] width 214 height 8
click at [368, 81] on span "帶有病人安全意義之繪畫" at bounding box center [386, 80] width 84 height 8
drag, startPoint x: 416, startPoint y: 66, endPoint x: 454, endPoint y: 70, distance: 38.5
click at [454, 70] on li "代表 40 週年的圖樣+媽祖醫院" at bounding box center [511, 68] width 334 height 11
drag, startPoint x: 368, startPoint y: 71, endPoint x: 416, endPoint y: 71, distance: 47.8
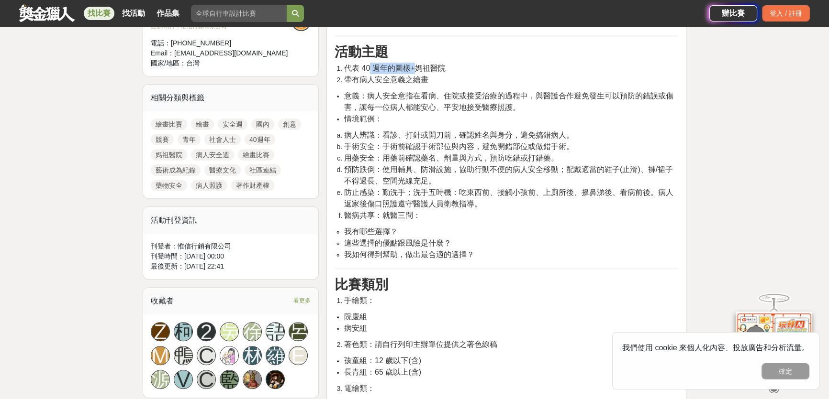
click at [415, 68] on span "代表 40 週年的圖樣+媽祖醫院" at bounding box center [394, 68] width 101 height 8
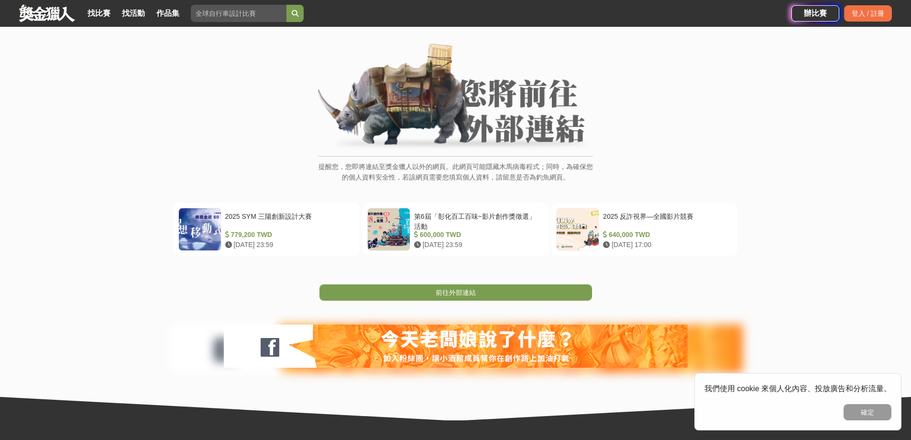
scroll to position [96, 0]
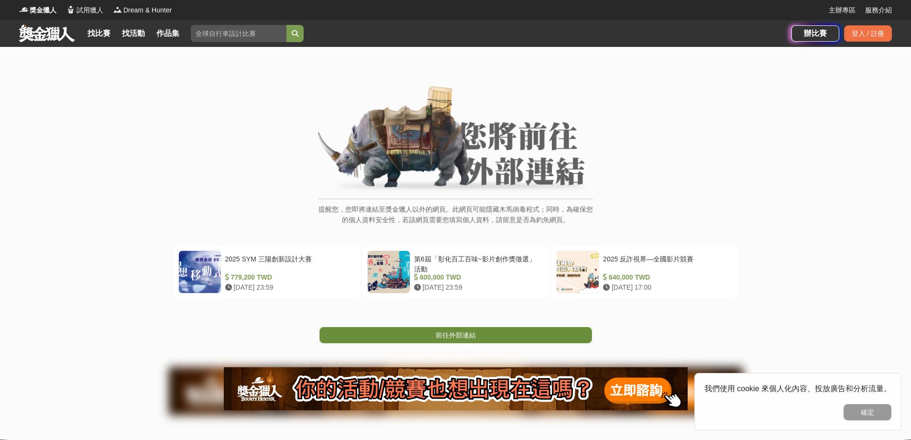
click at [498, 337] on link "前往外部連結" at bounding box center [456, 335] width 273 height 16
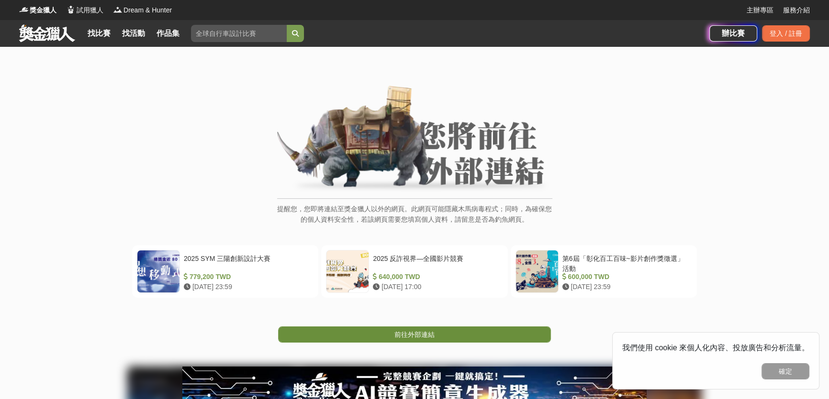
click at [475, 335] on link "前往外部連結" at bounding box center [414, 335] width 273 height 16
